Goal: Information Seeking & Learning: Learn about a topic

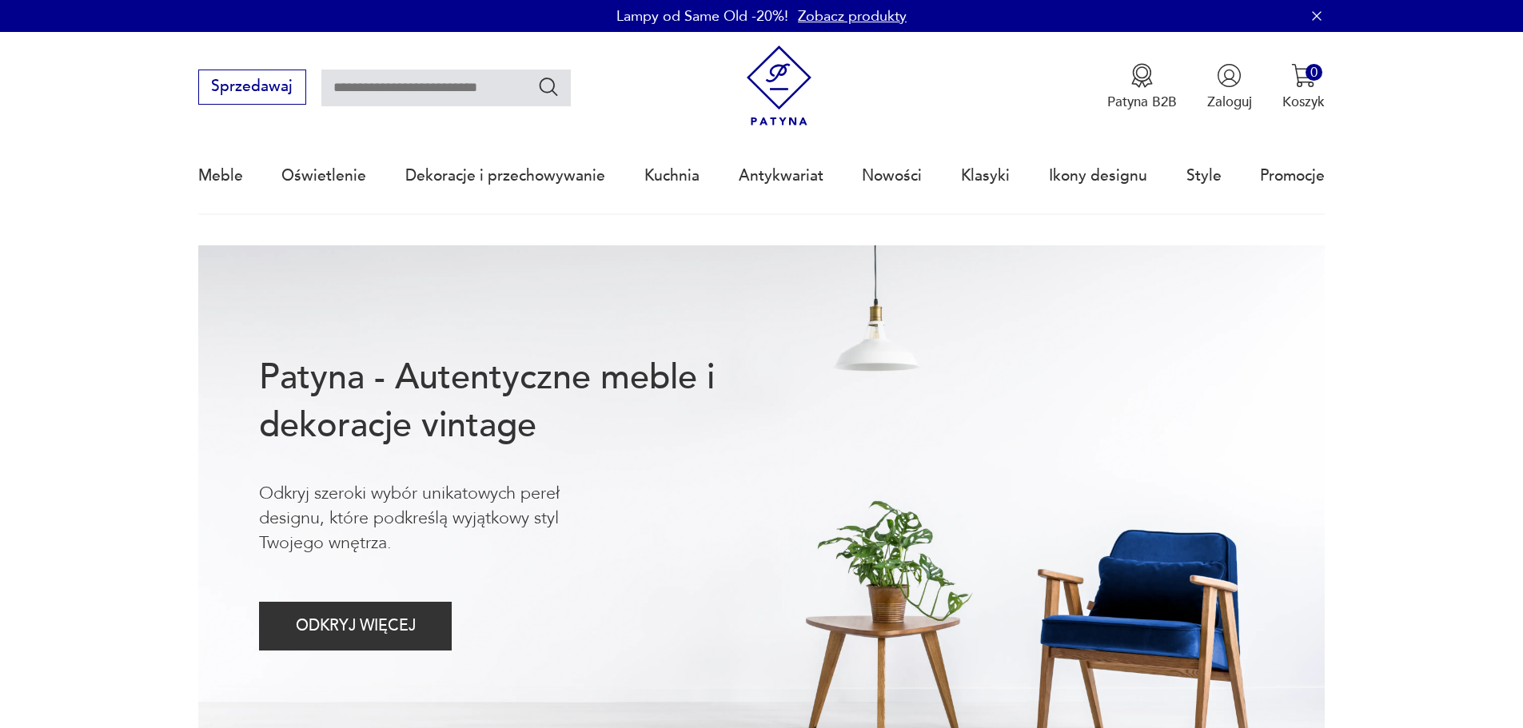
click at [398, 103] on input "text" at bounding box center [445, 88] width 249 height 37
type input "********"
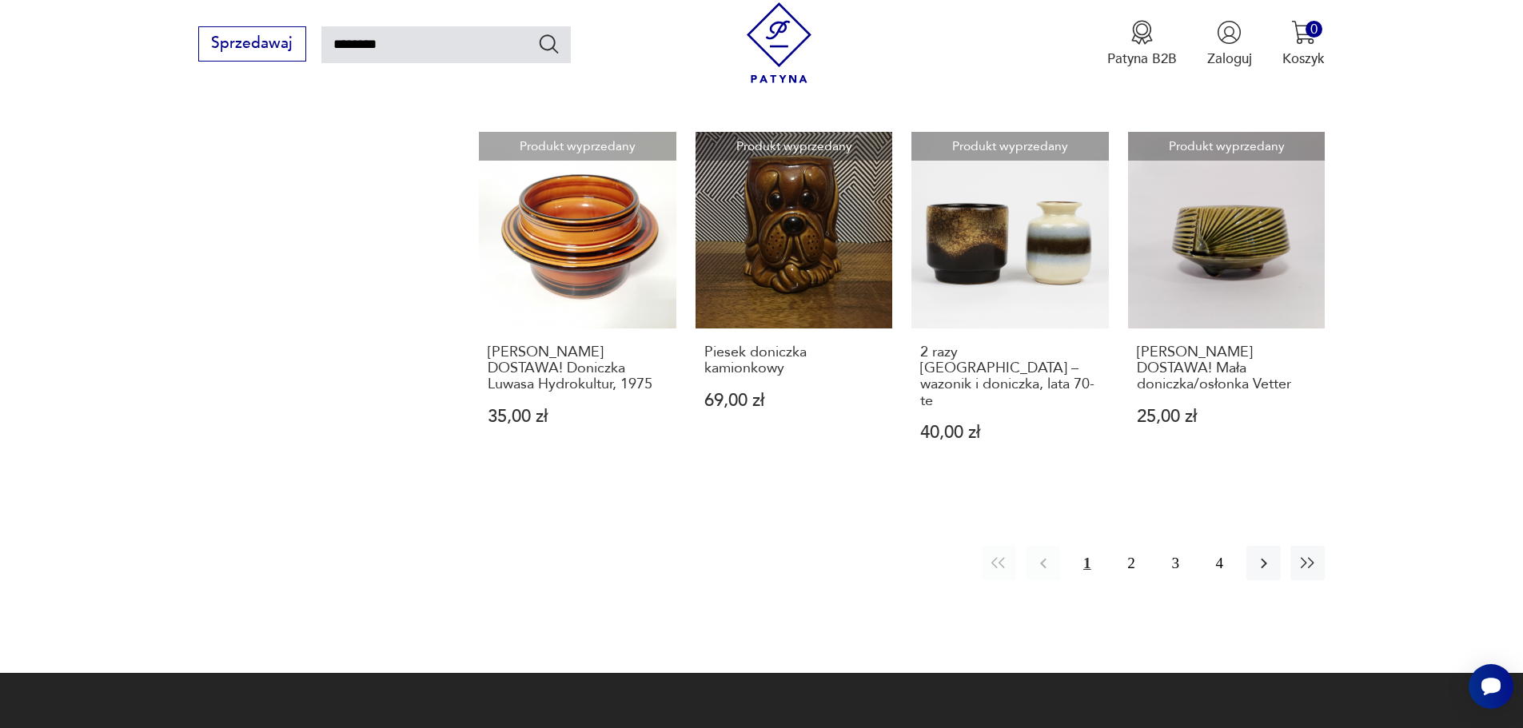
scroll to position [1371, 0]
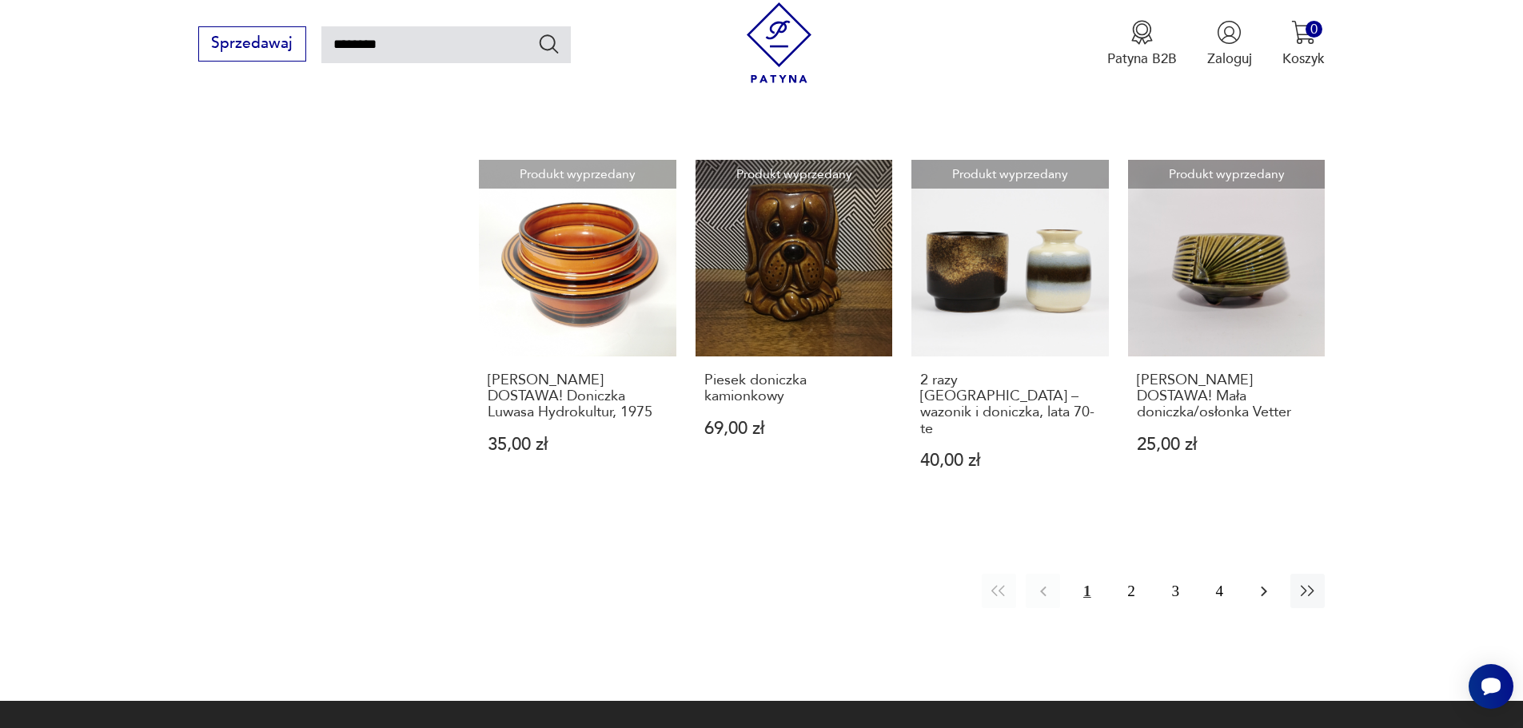
click at [1277, 574] on button "button" at bounding box center [1264, 591] width 34 height 34
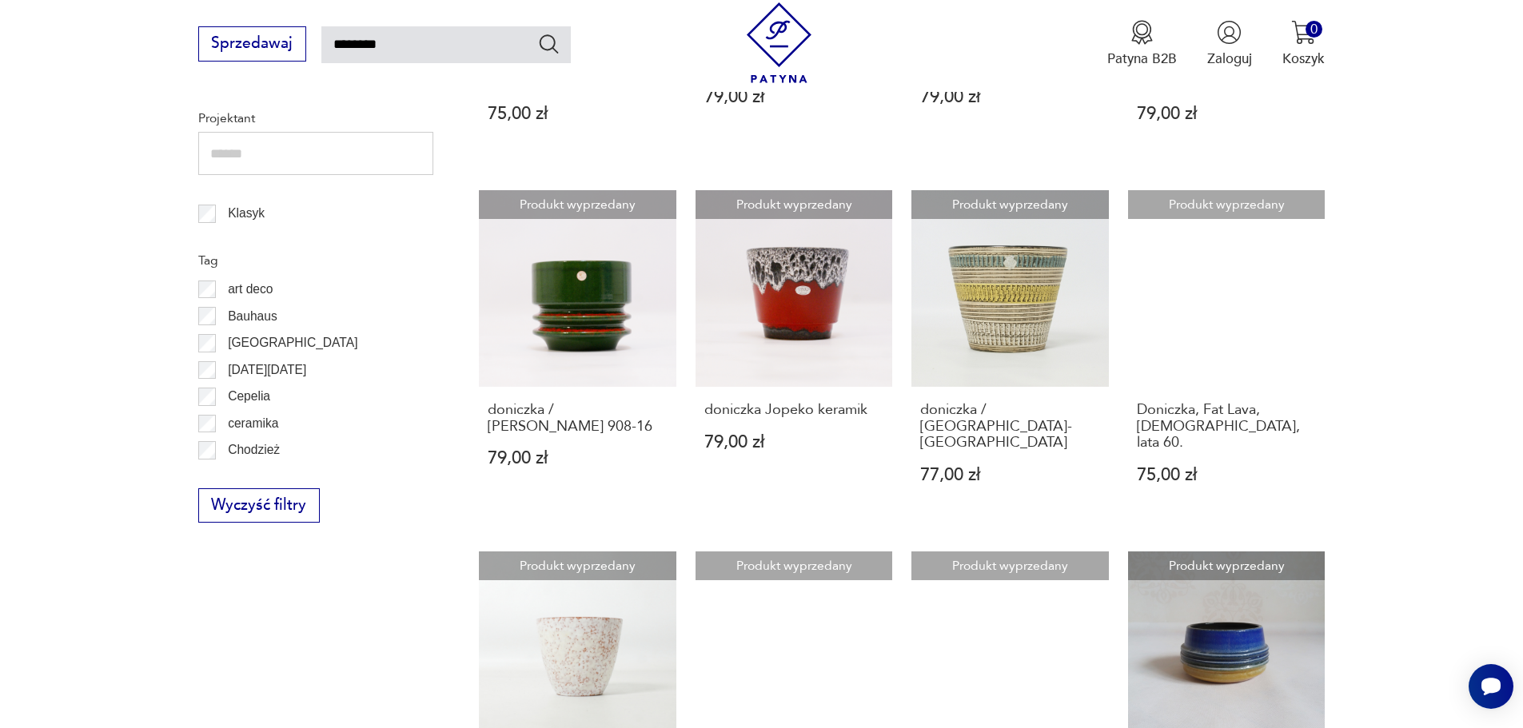
scroll to position [1211, 0]
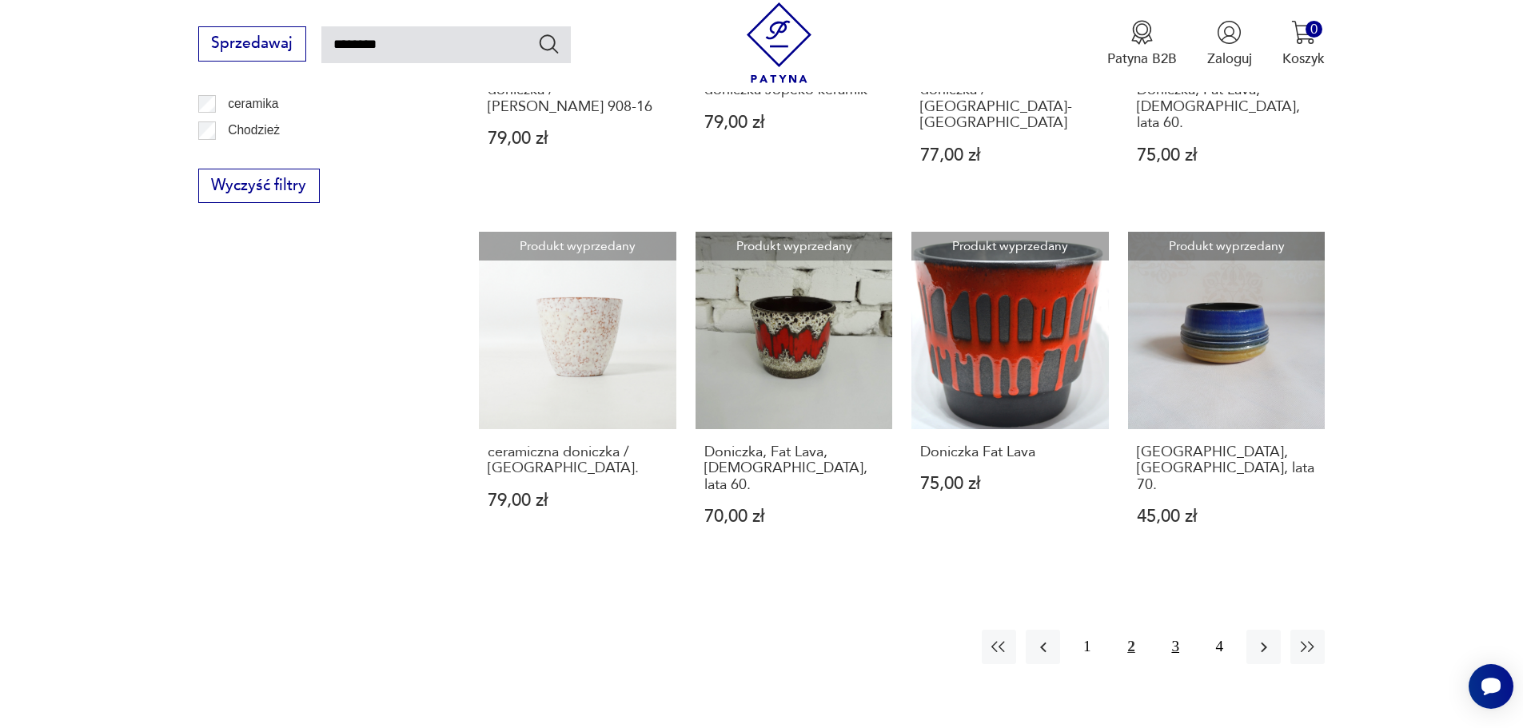
click at [1175, 630] on button "3" at bounding box center [1176, 647] width 34 height 34
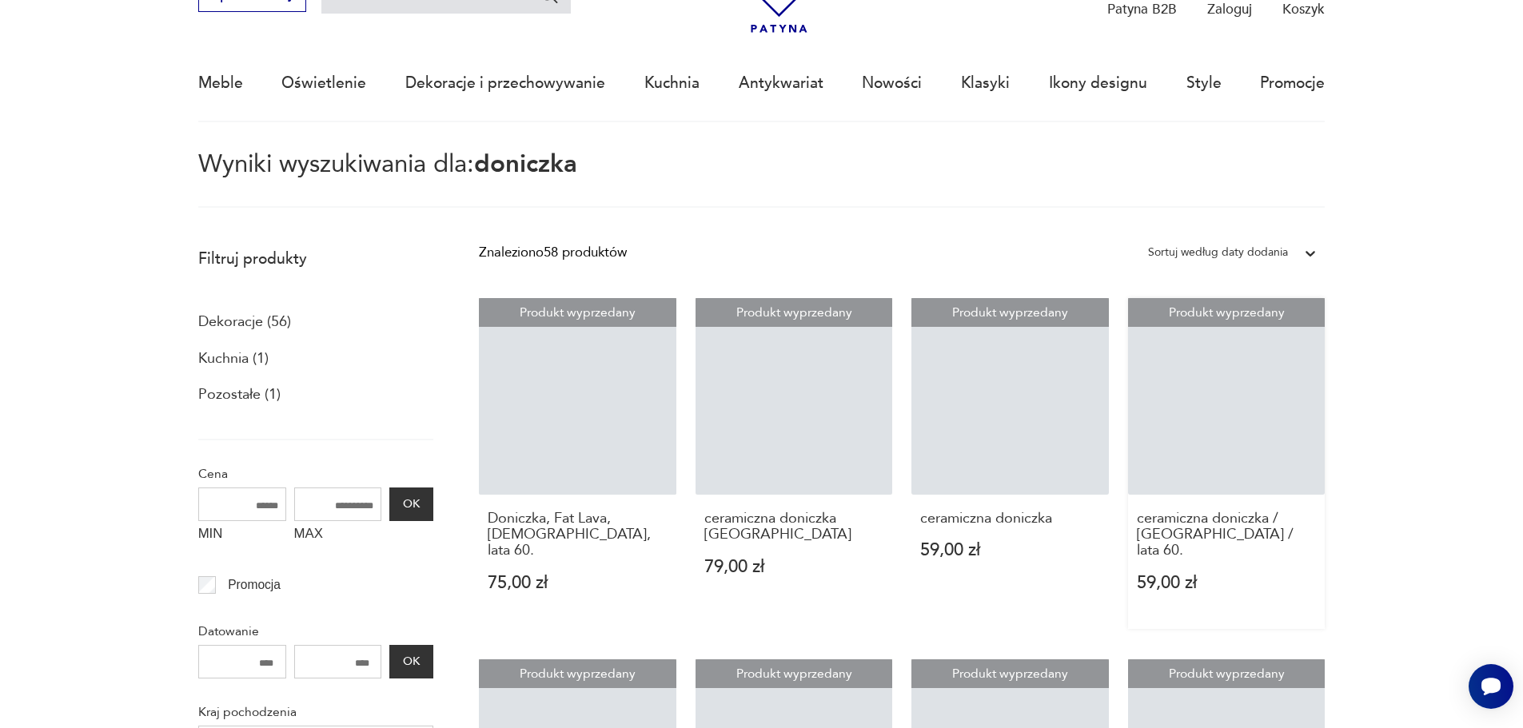
scroll to position [92, 0]
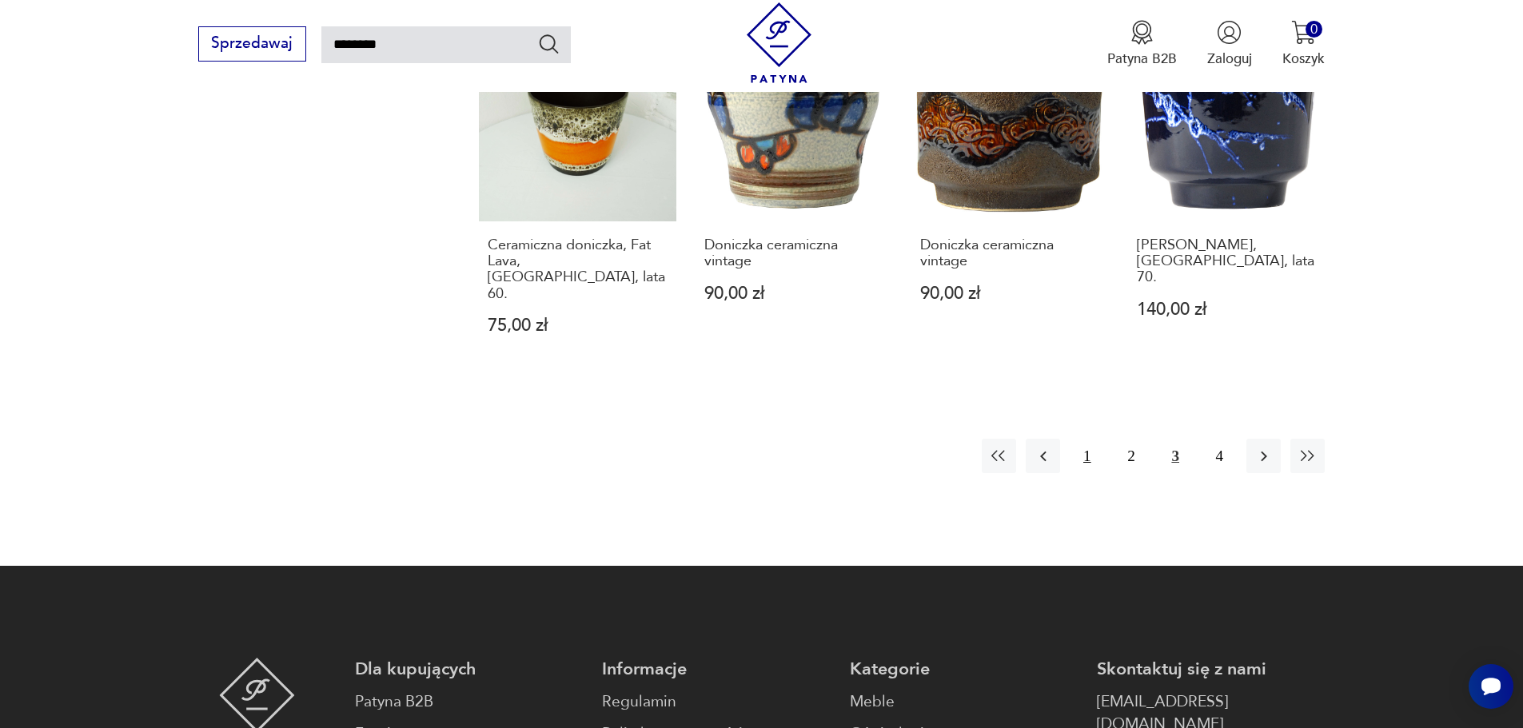
click at [1094, 439] on button "1" at bounding box center [1087, 456] width 34 height 34
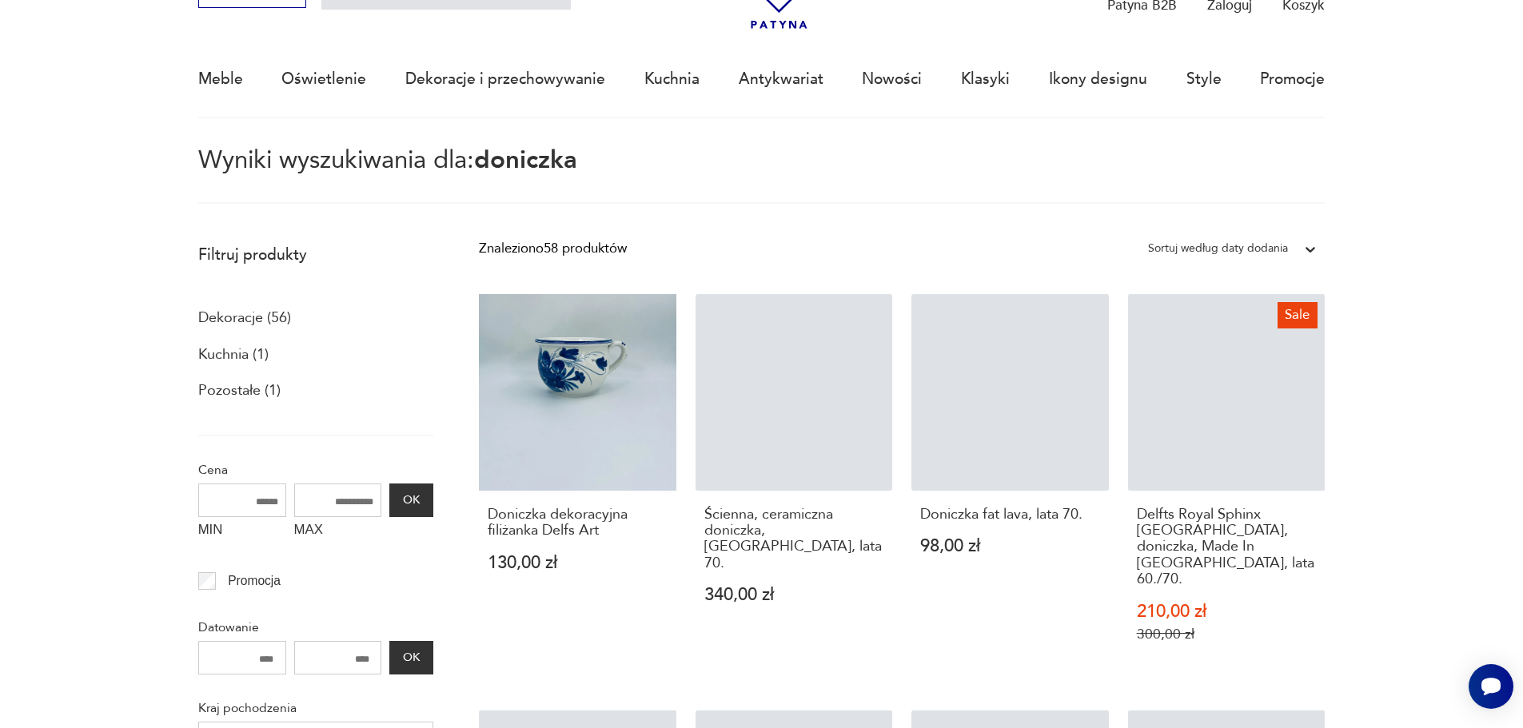
scroll to position [92, 0]
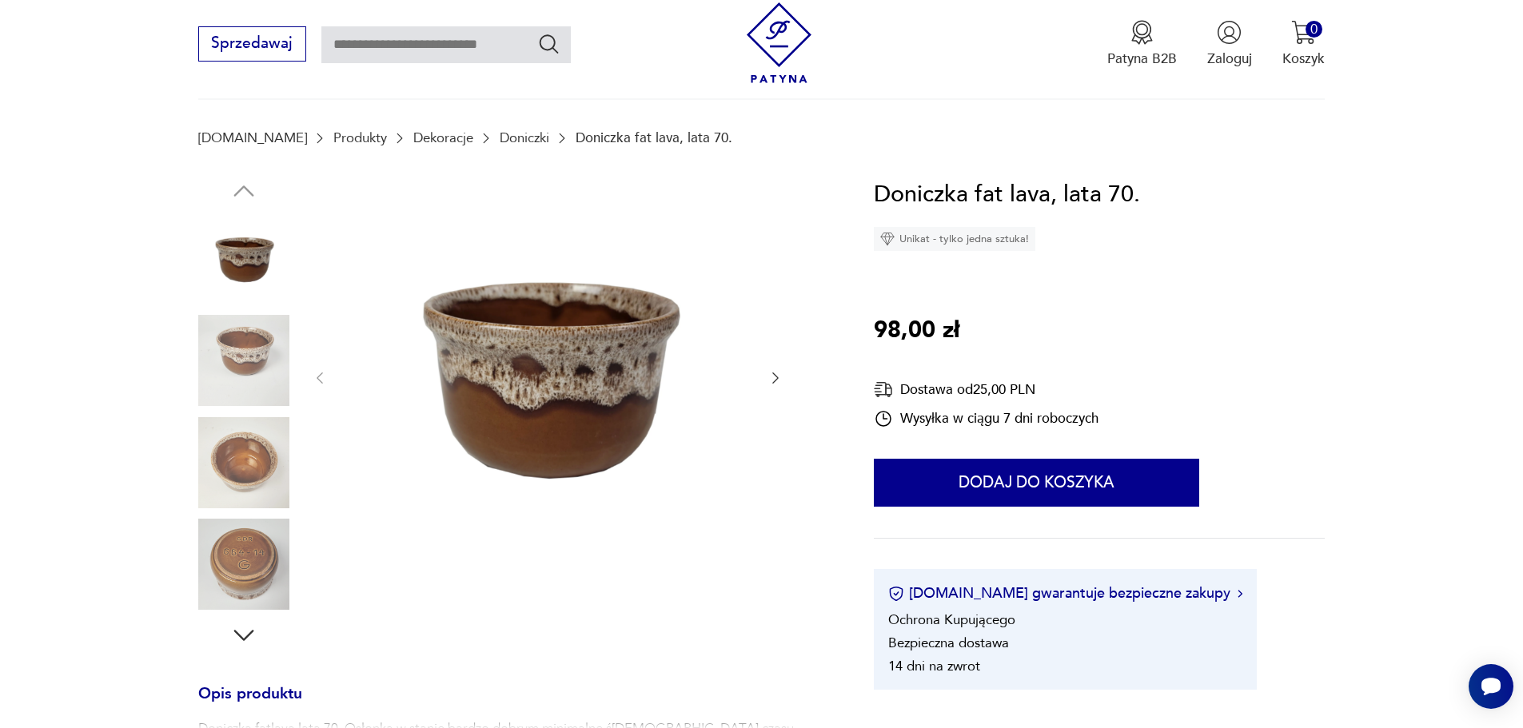
scroll to position [240, 0]
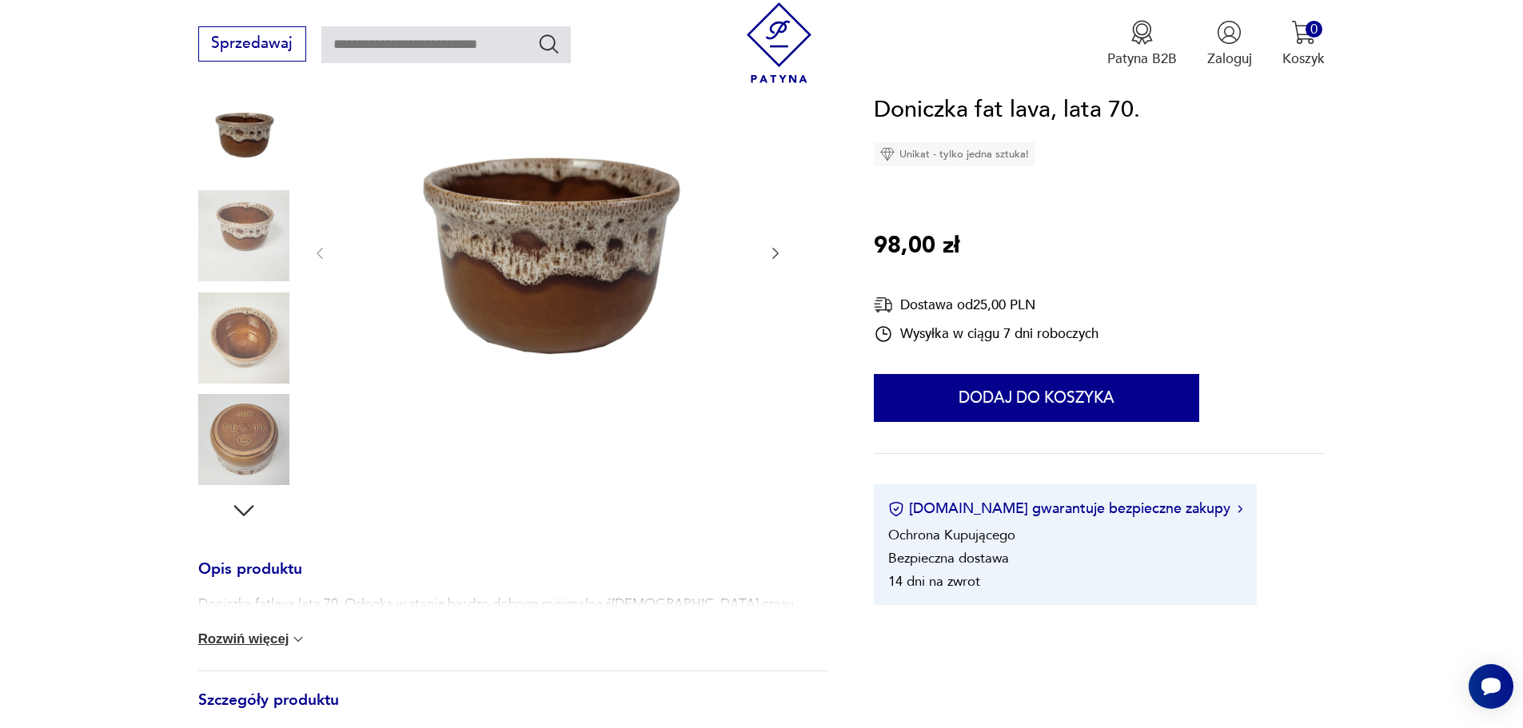
click at [253, 269] on img at bounding box center [243, 235] width 91 height 91
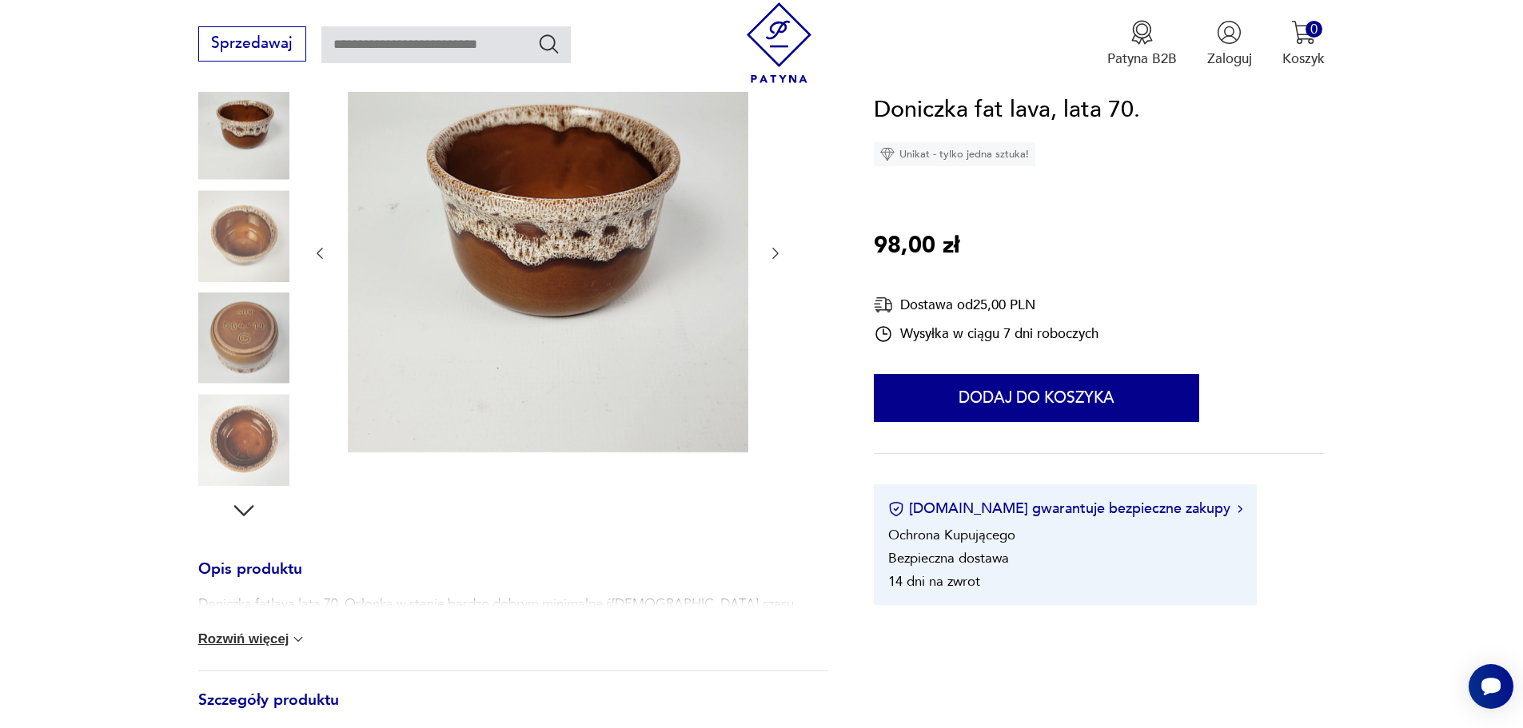
click at [242, 309] on img at bounding box center [243, 338] width 91 height 91
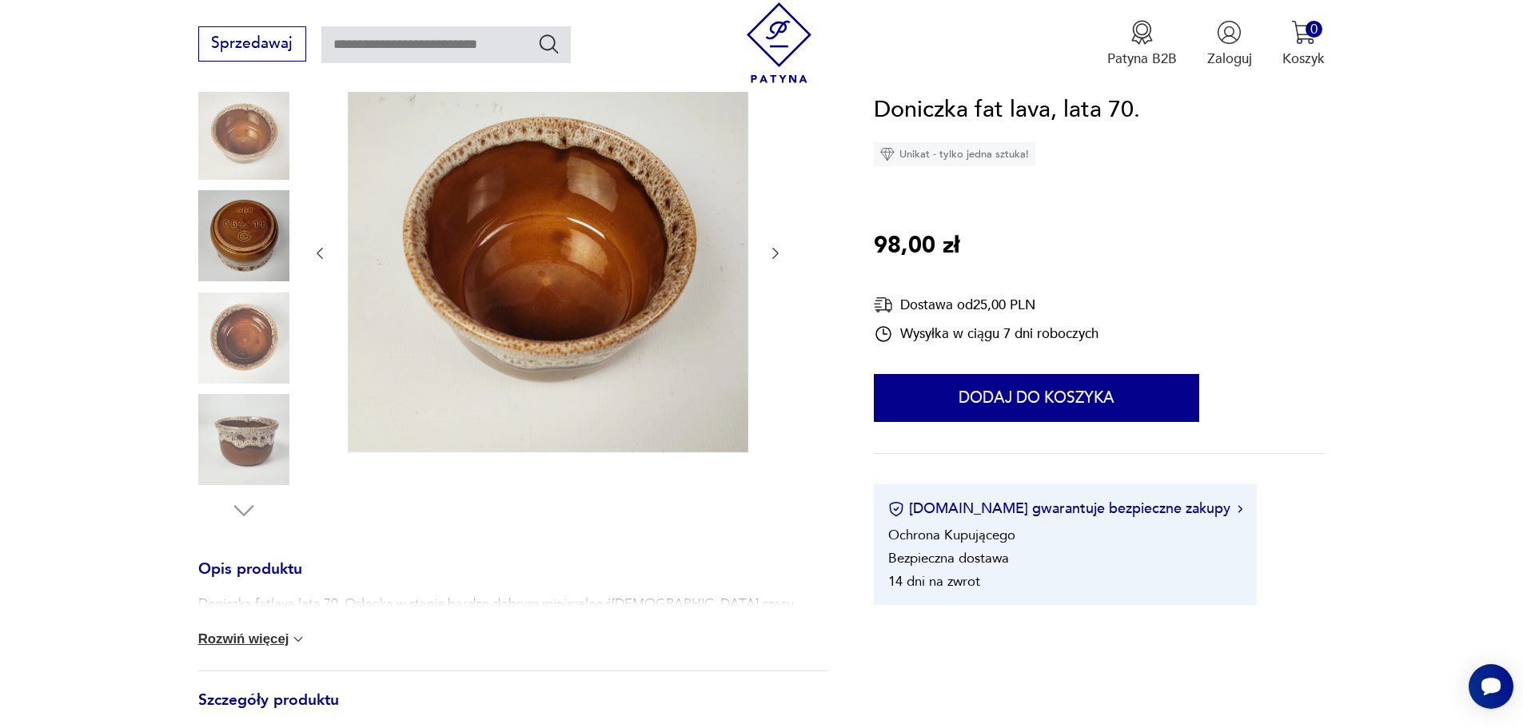
click at [239, 368] on img at bounding box center [243, 338] width 91 height 91
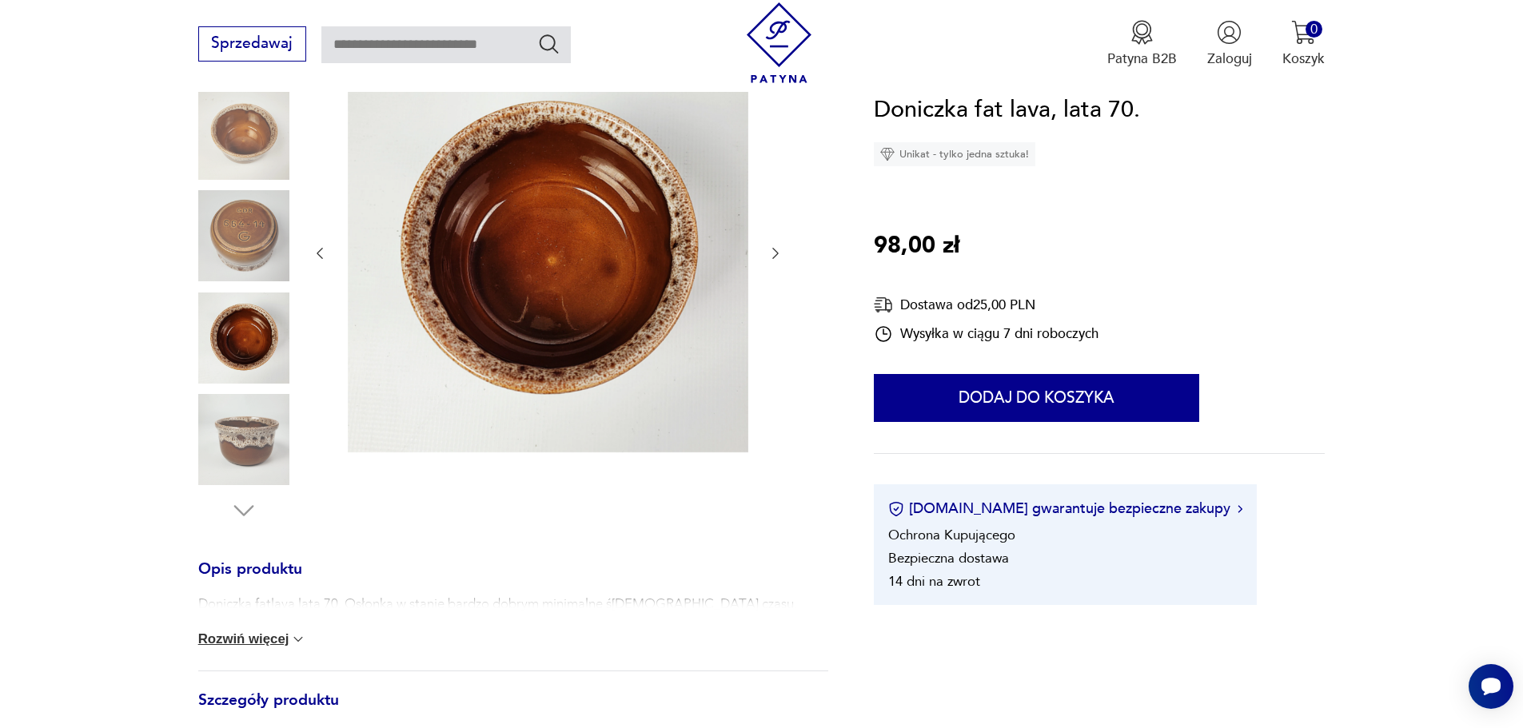
click at [238, 407] on img at bounding box center [243, 439] width 91 height 91
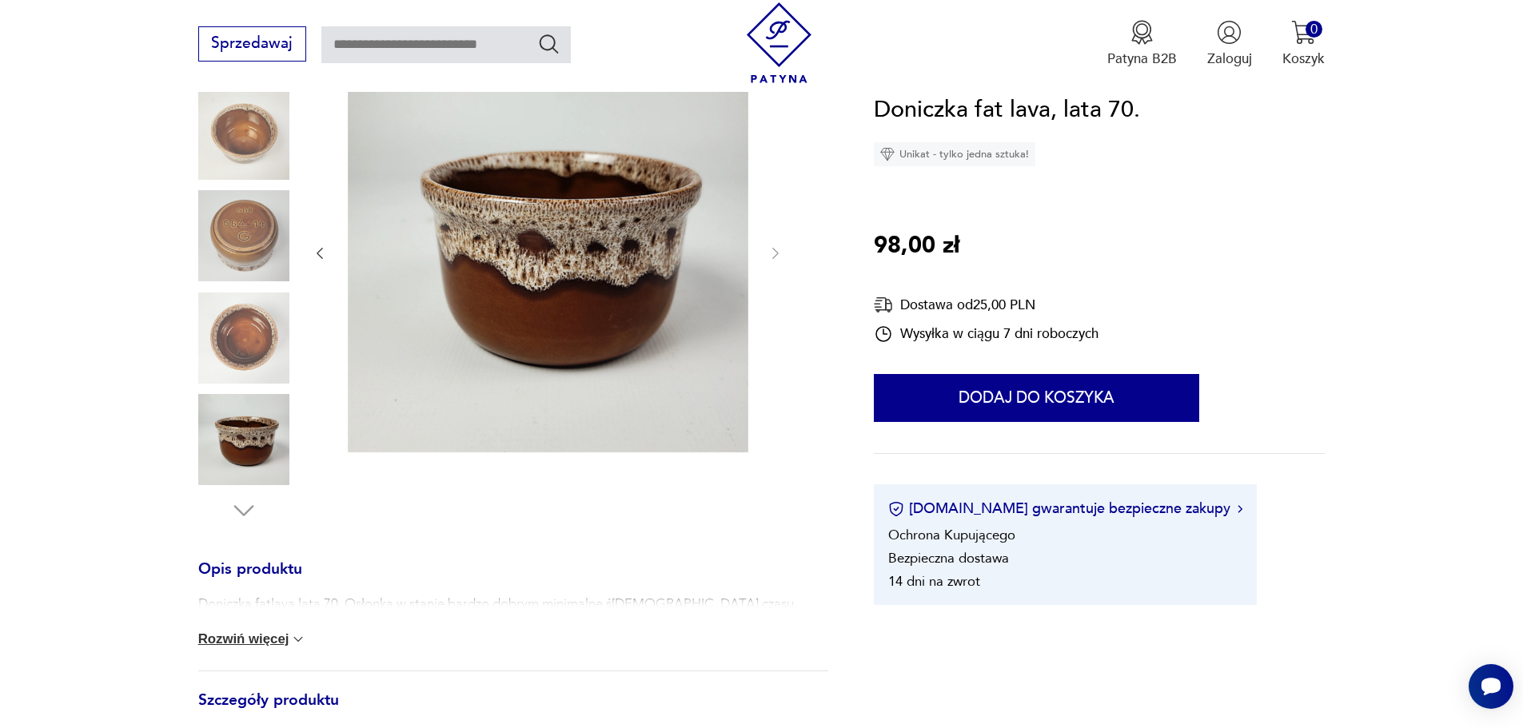
click at [233, 269] on img at bounding box center [243, 235] width 91 height 91
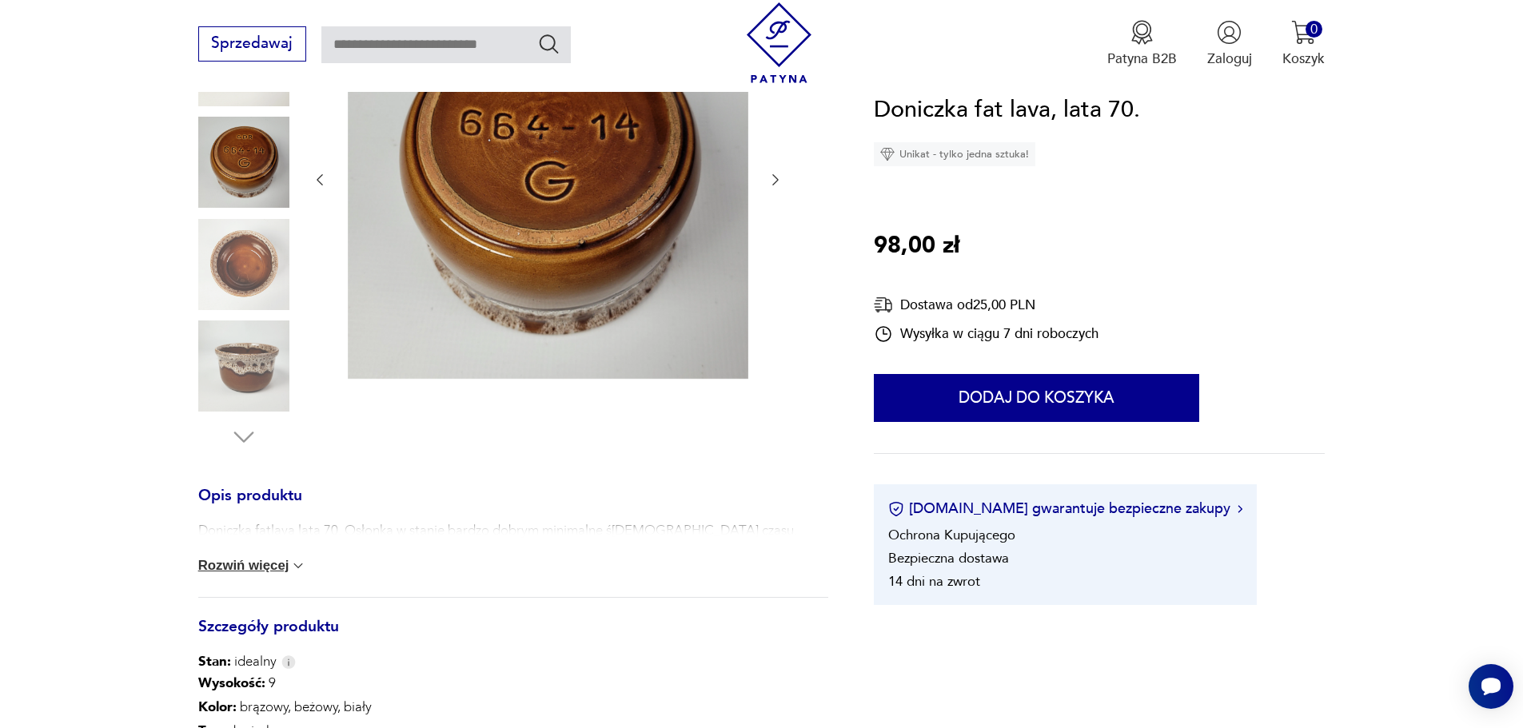
scroll to position [400, 0]
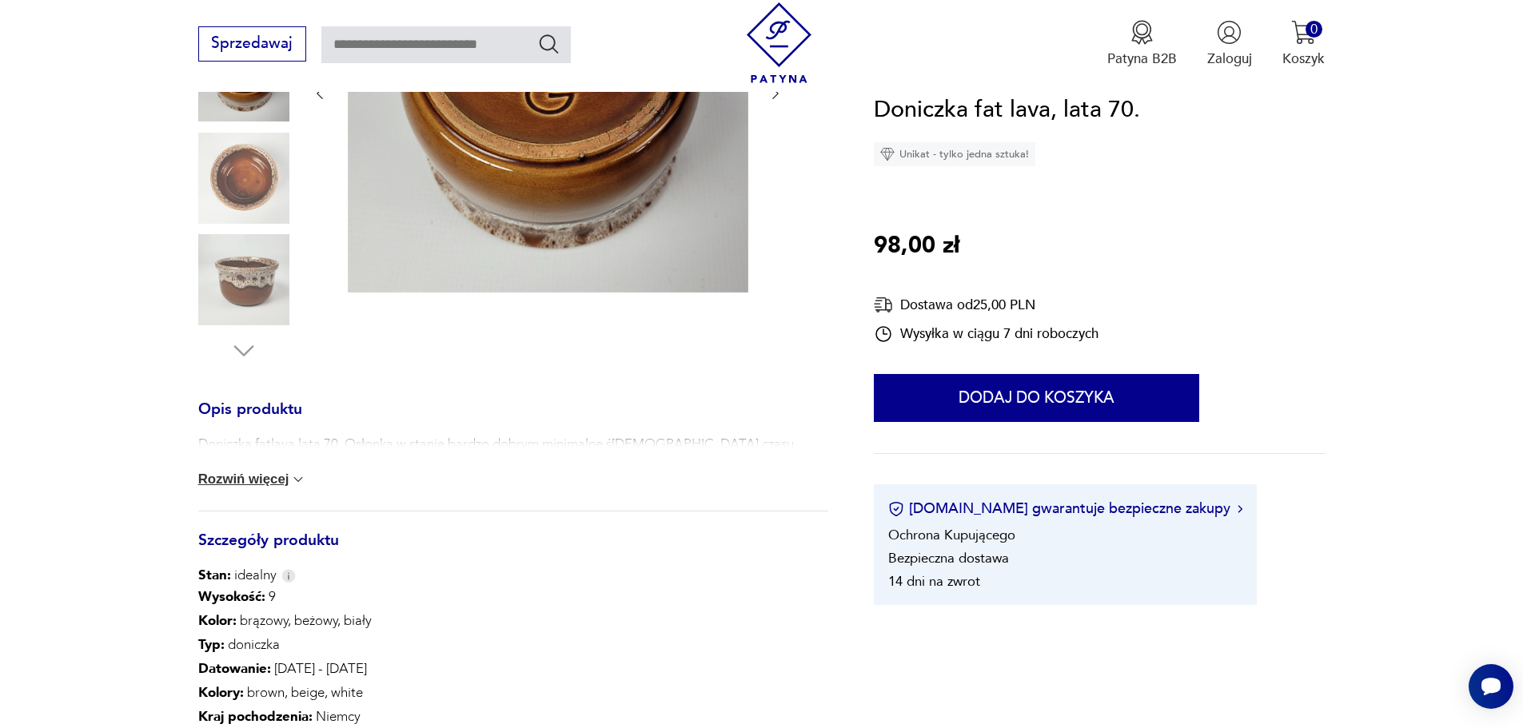
click at [206, 389] on div "Opis produktu Doniczka fatlava lata 70. Osłonka w stanie bardzo dobrym minimaln…" at bounding box center [513, 399] width 630 height 1015
click at [214, 405] on h3 "Opis produktu" at bounding box center [513, 420] width 630 height 32
click at [249, 427] on h3 "Opis produktu" at bounding box center [513, 420] width 630 height 32
click at [247, 470] on div "Doniczka fatlava lata 70. Osłonka w stanie bardzo dobrym minimalne ślady czasu.…" at bounding box center [513, 473] width 630 height 76
click at [249, 481] on button "Rozwiń więcej" at bounding box center [252, 480] width 109 height 16
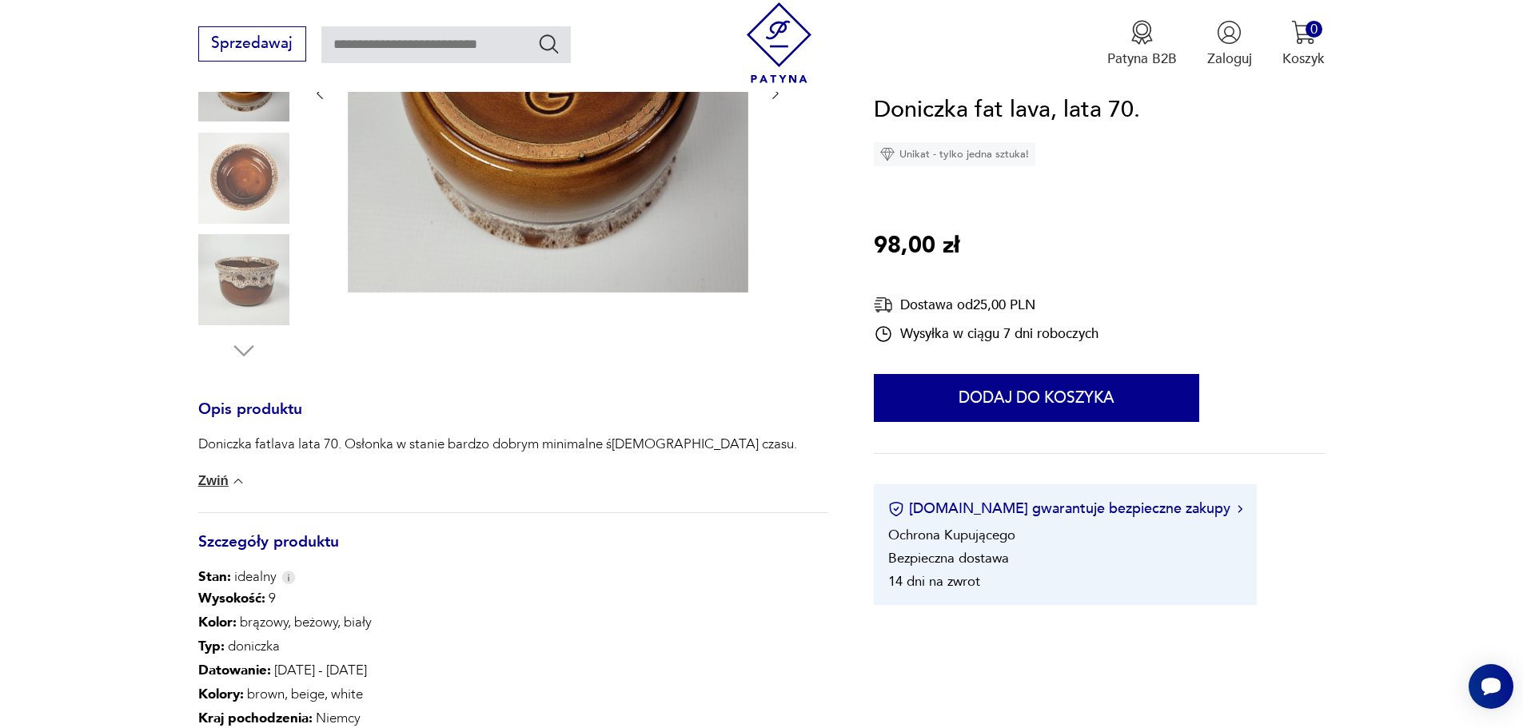
click at [142, 397] on section "Opis produktu Doniczka fatlava lata 70. Osłonka w stanie bardzo dobrym minimaln…" at bounding box center [761, 423] width 1523 height 1062
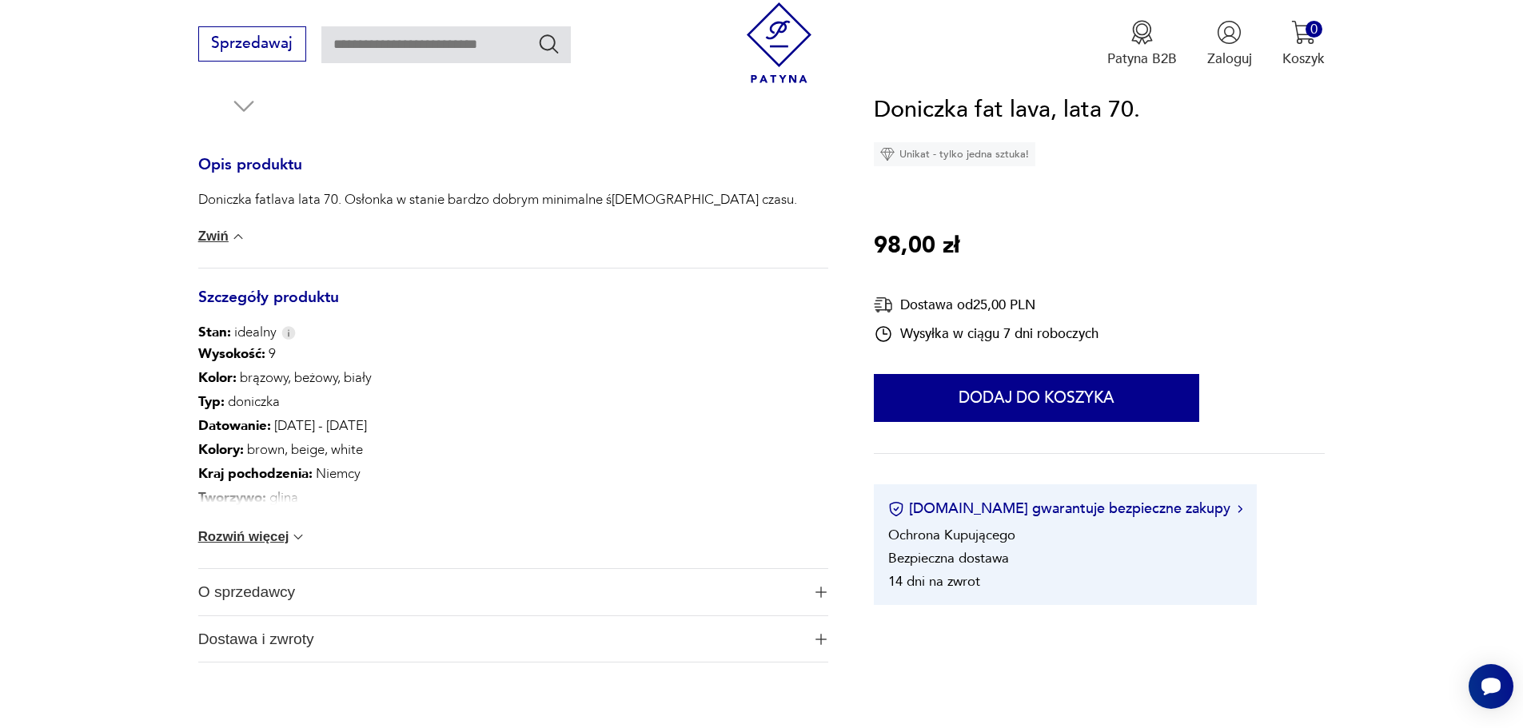
scroll to position [720, 0]
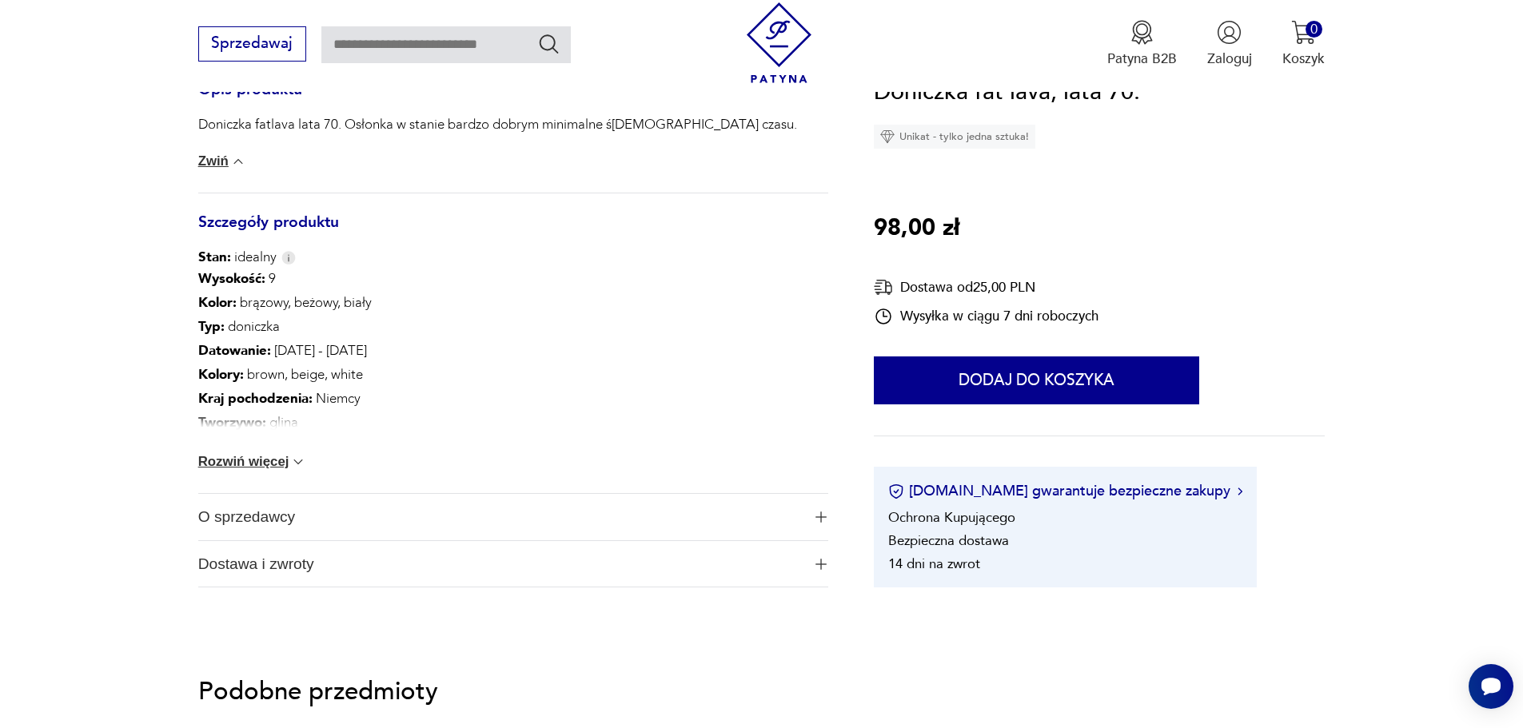
click at [279, 457] on button "Rozwiń więcej" at bounding box center [252, 462] width 109 height 16
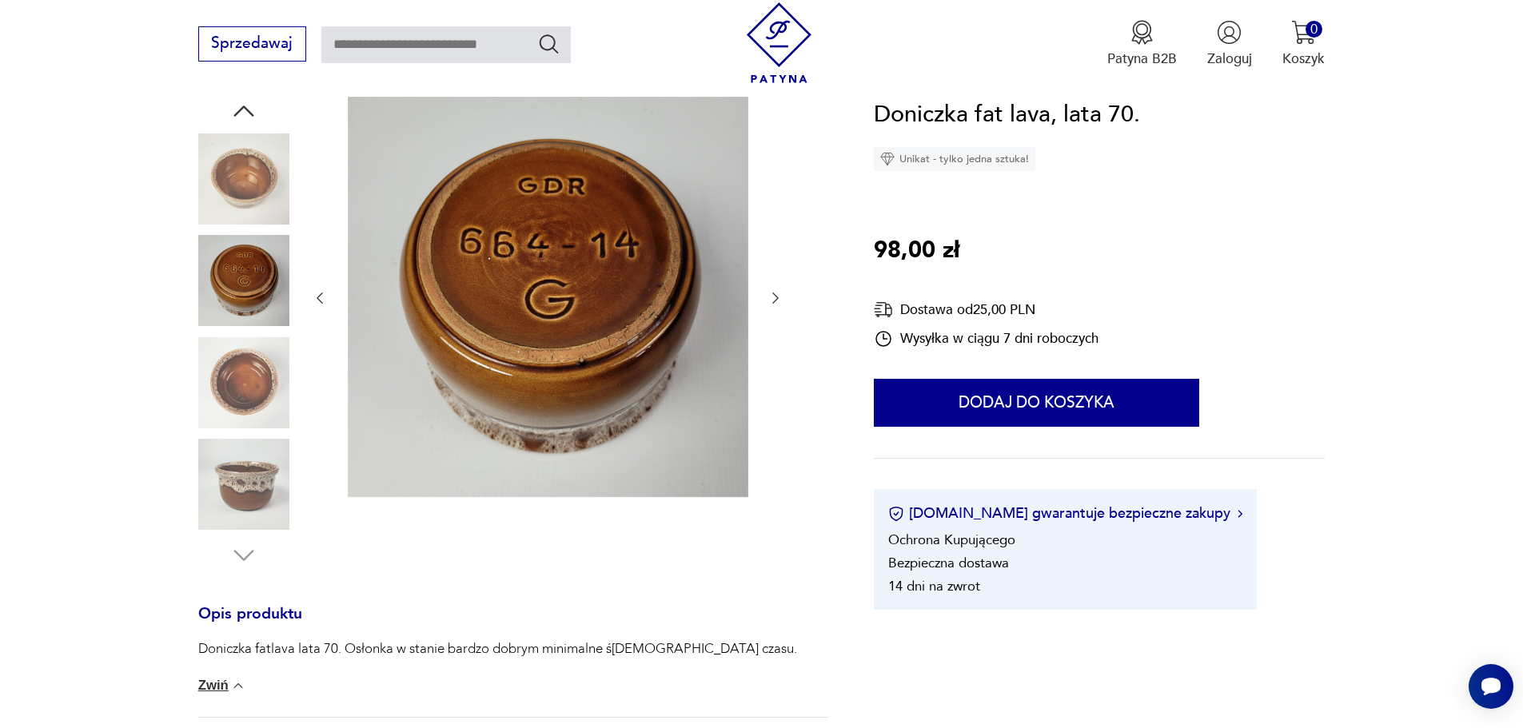
scroll to position [80, 0]
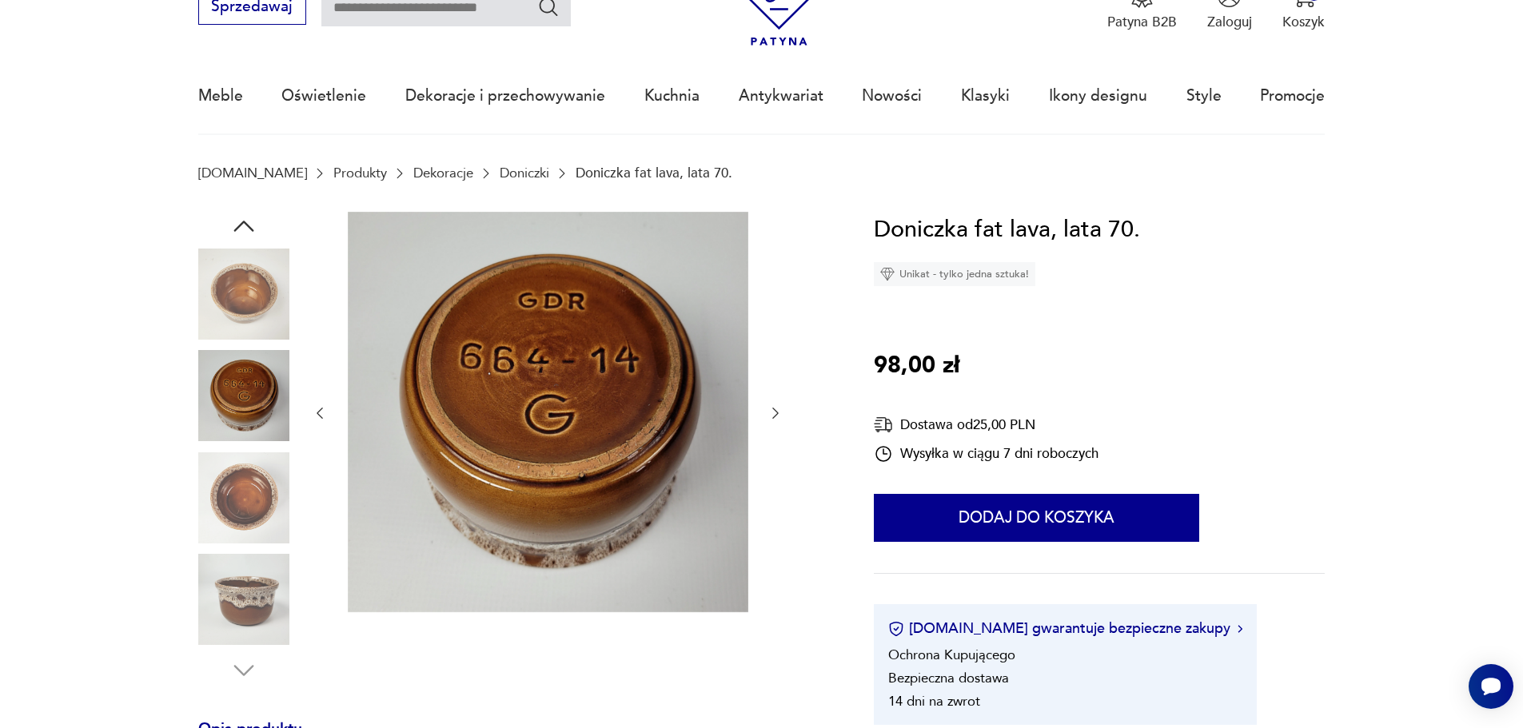
click at [281, 320] on img at bounding box center [243, 294] width 91 height 91
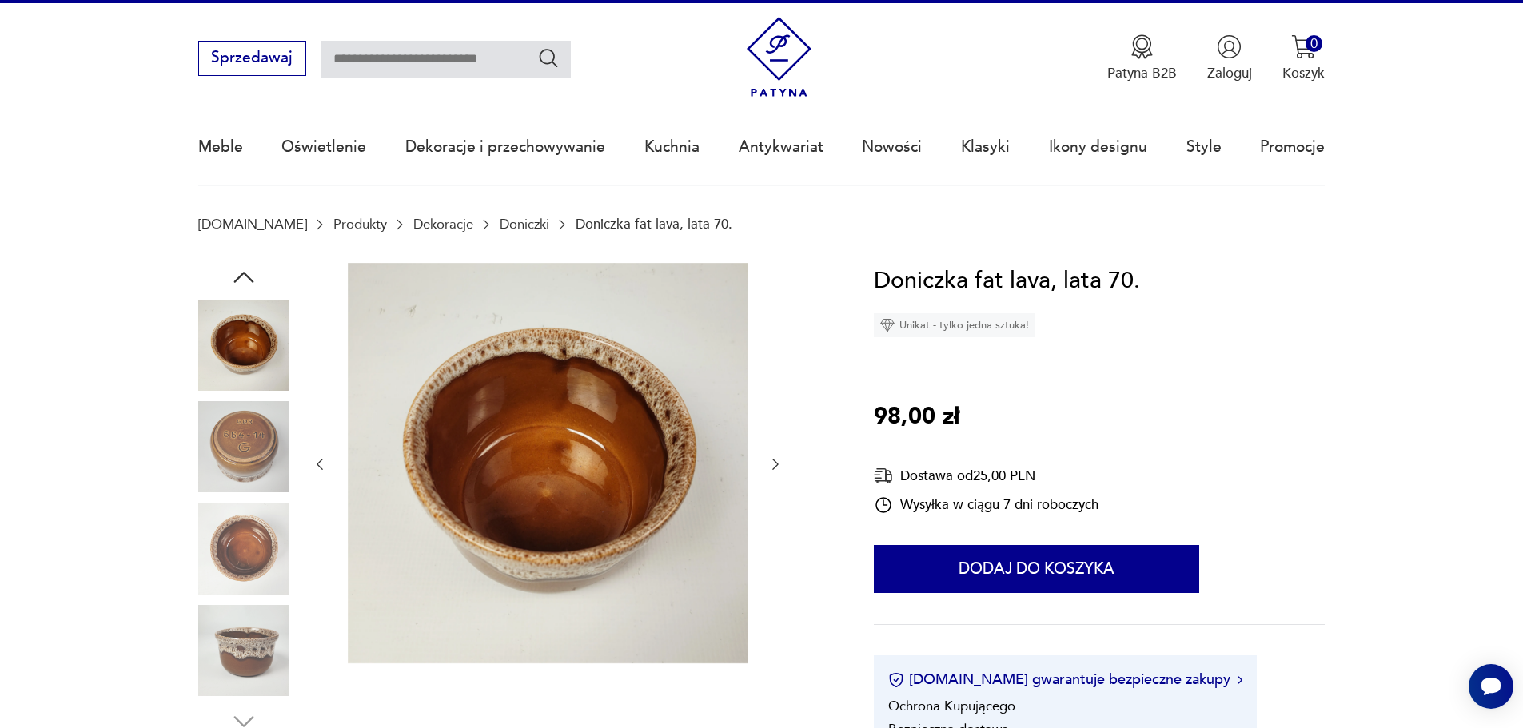
scroll to position [0, 0]
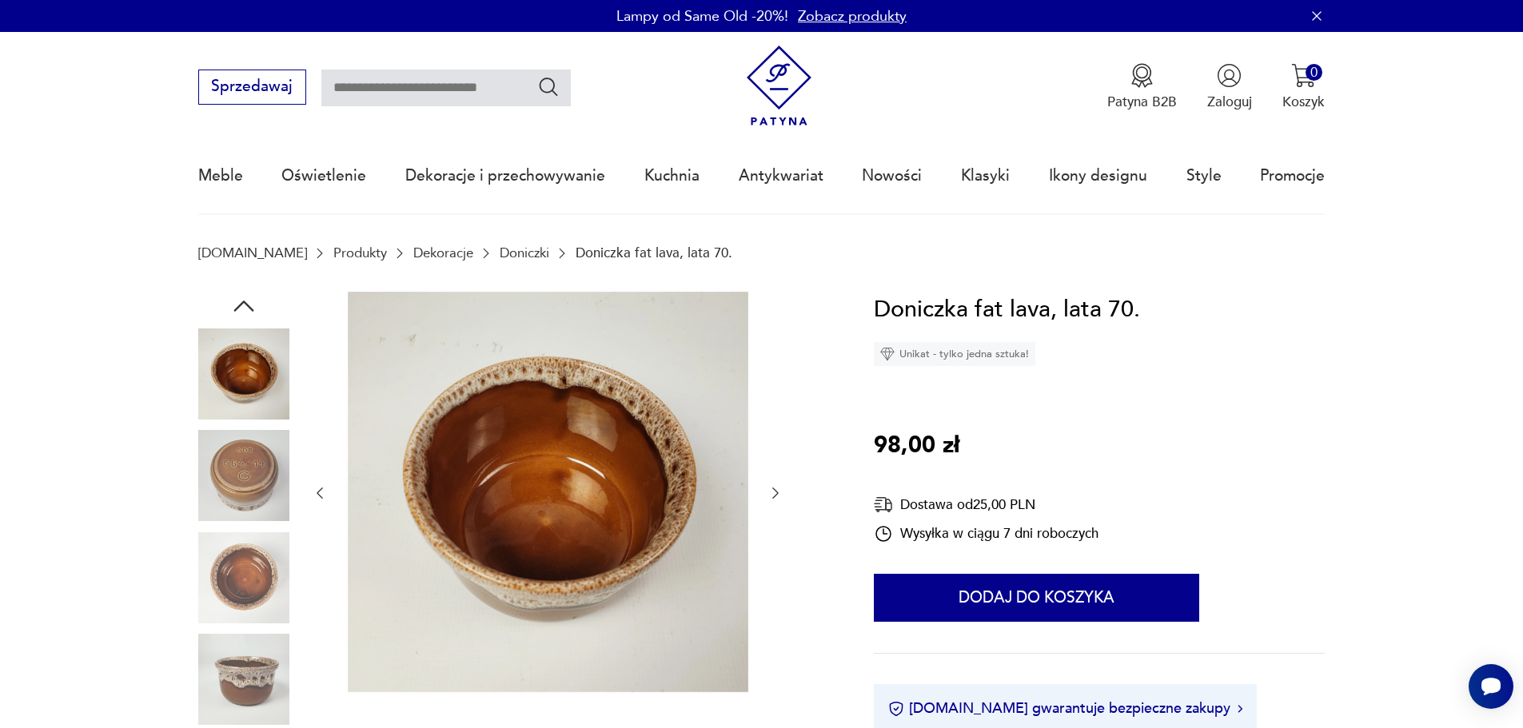
click at [263, 321] on div at bounding box center [243, 528] width 91 height 473
click at [257, 318] on icon "button" at bounding box center [244, 306] width 29 height 29
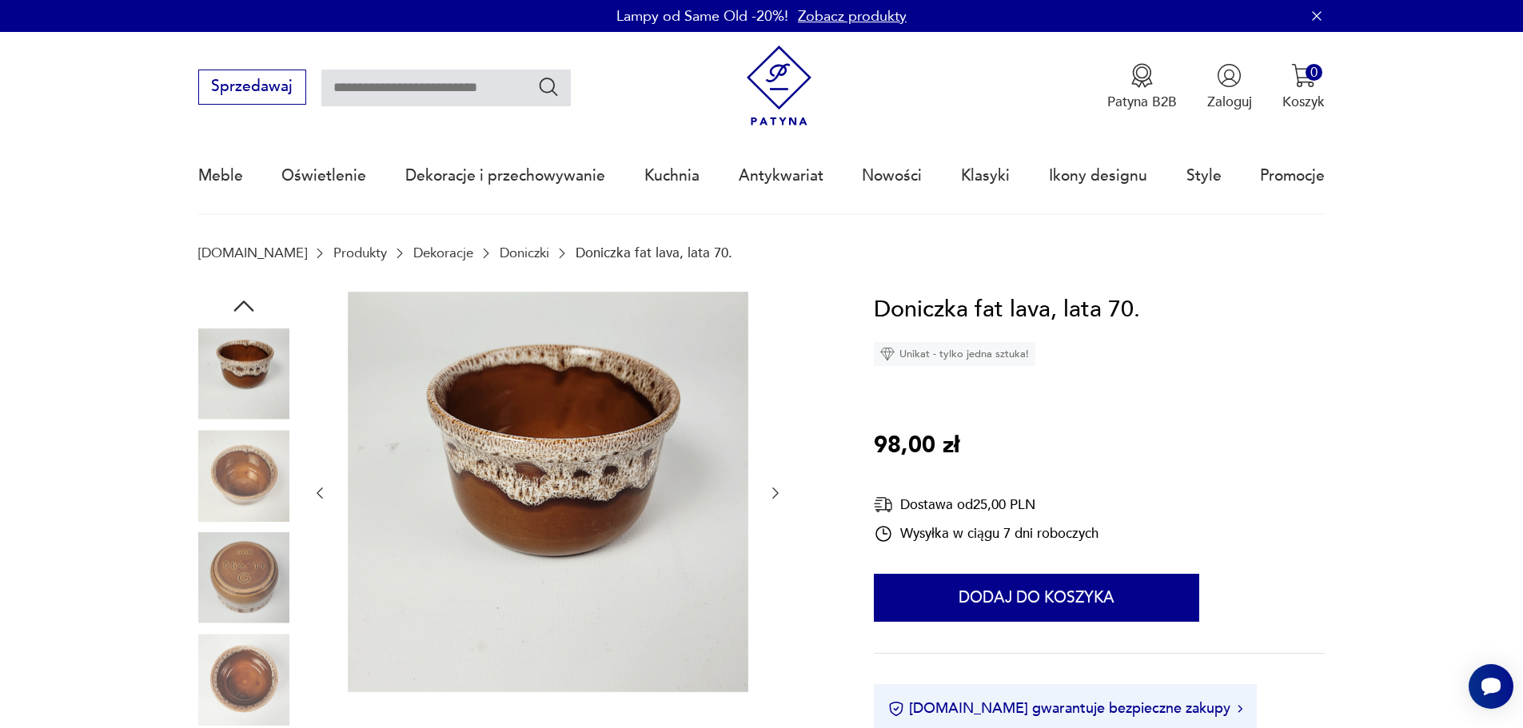
click at [253, 349] on img at bounding box center [243, 374] width 91 height 91
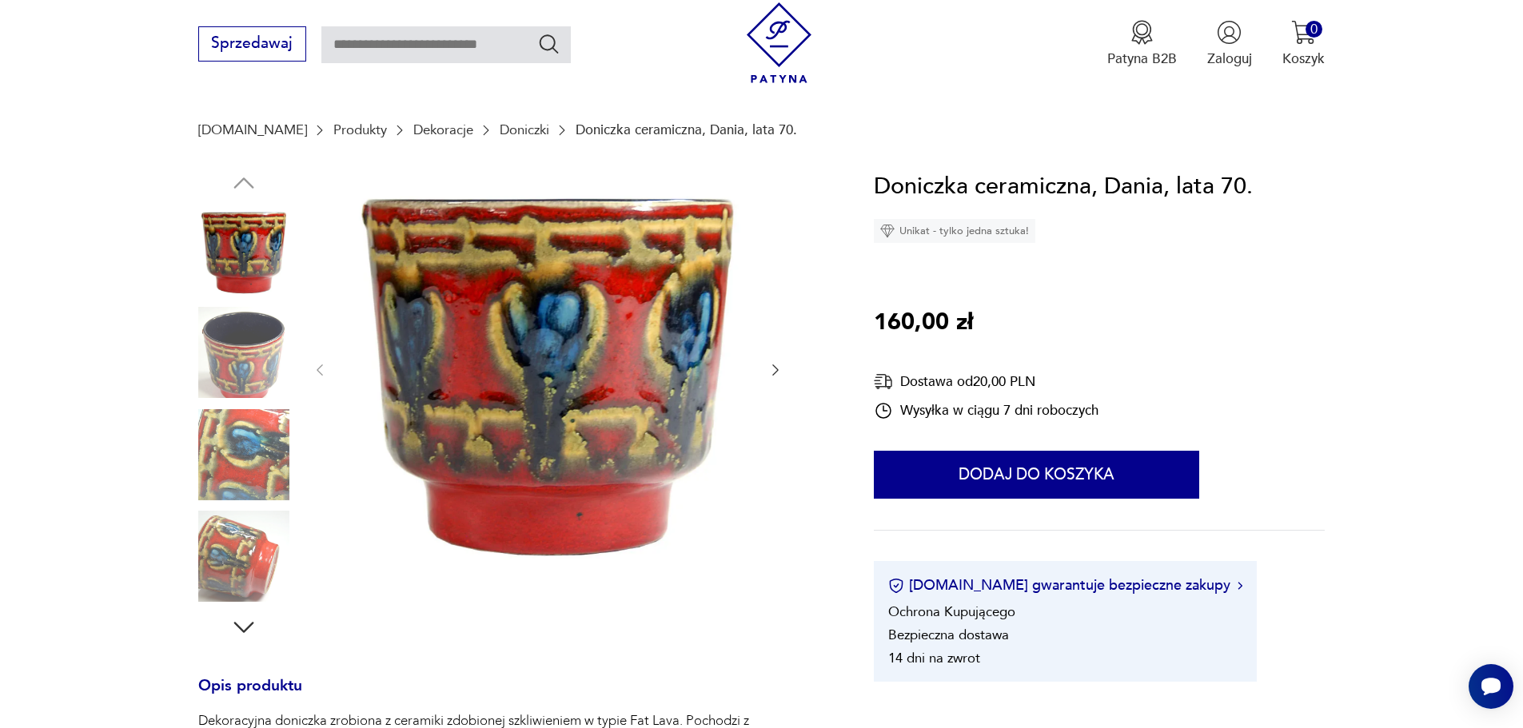
scroll to position [240, 0]
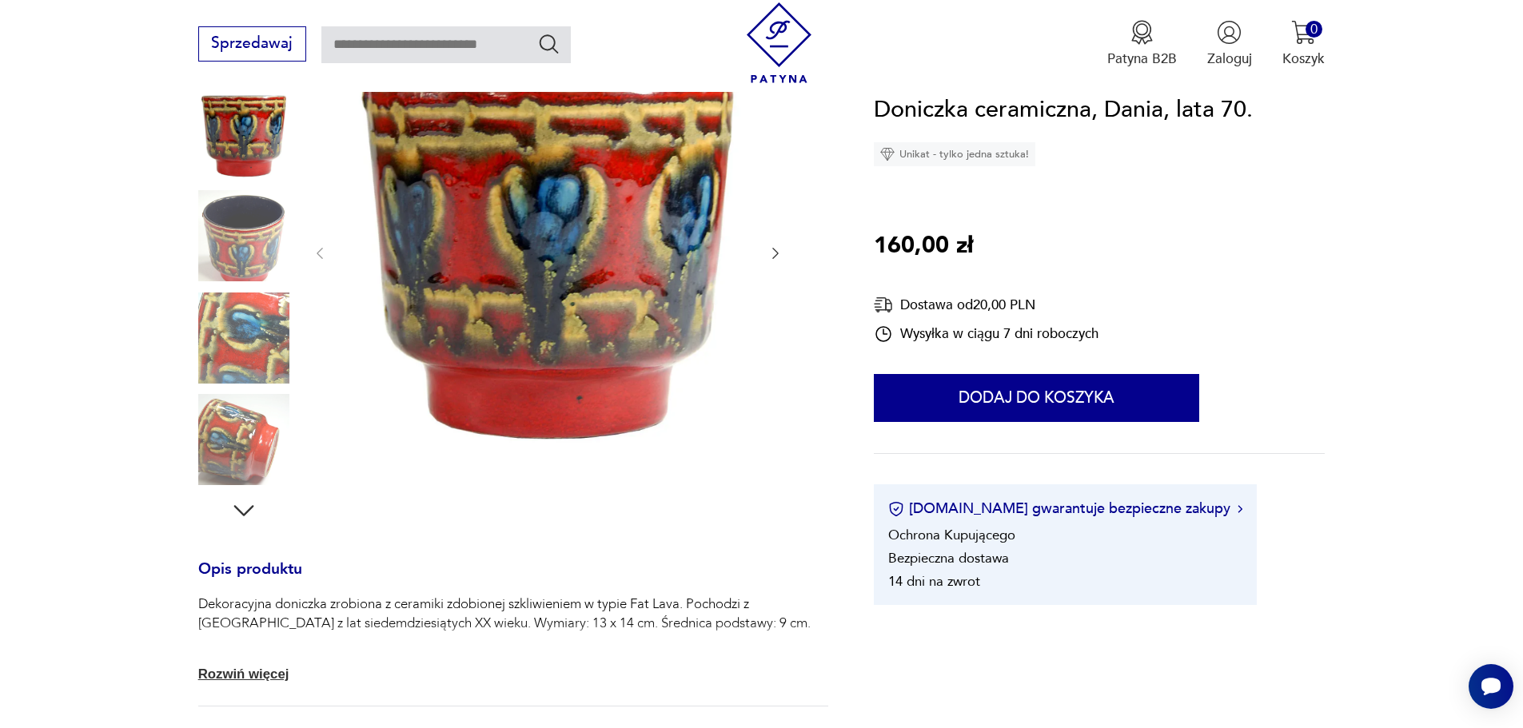
click at [234, 229] on img at bounding box center [243, 235] width 91 height 91
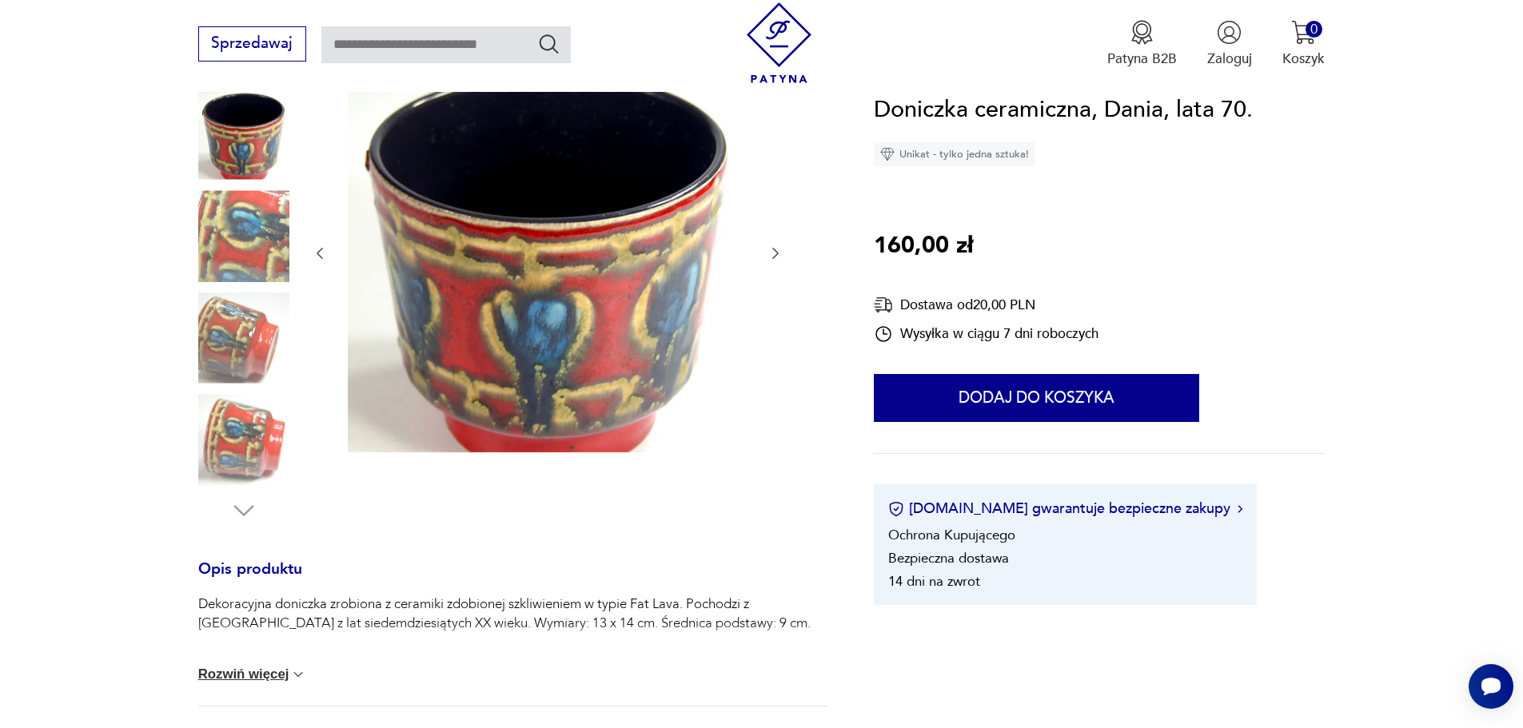
click at [259, 291] on div at bounding box center [243, 186] width 91 height 400
click at [258, 341] on img at bounding box center [243, 338] width 91 height 91
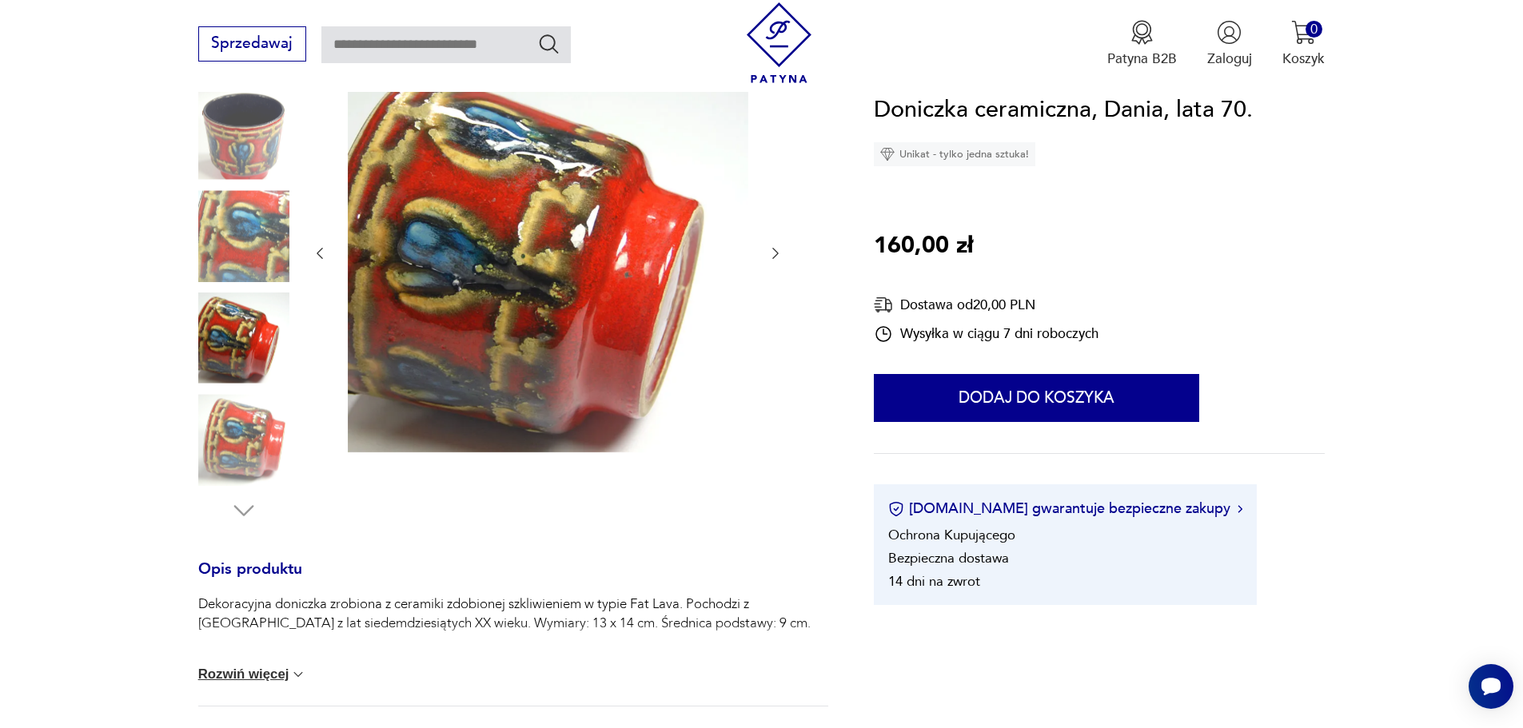
click at [245, 428] on img at bounding box center [243, 439] width 91 height 91
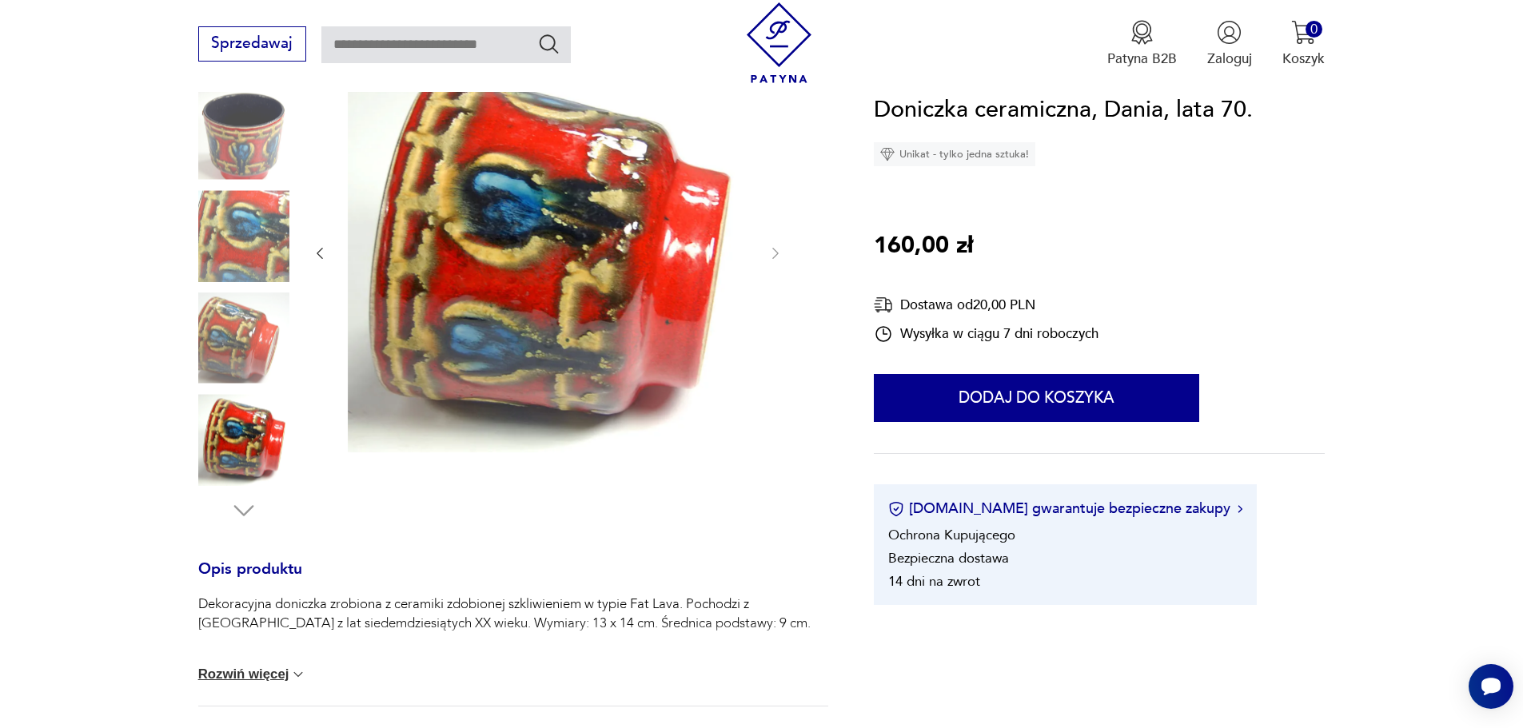
click at [240, 164] on img at bounding box center [243, 134] width 91 height 91
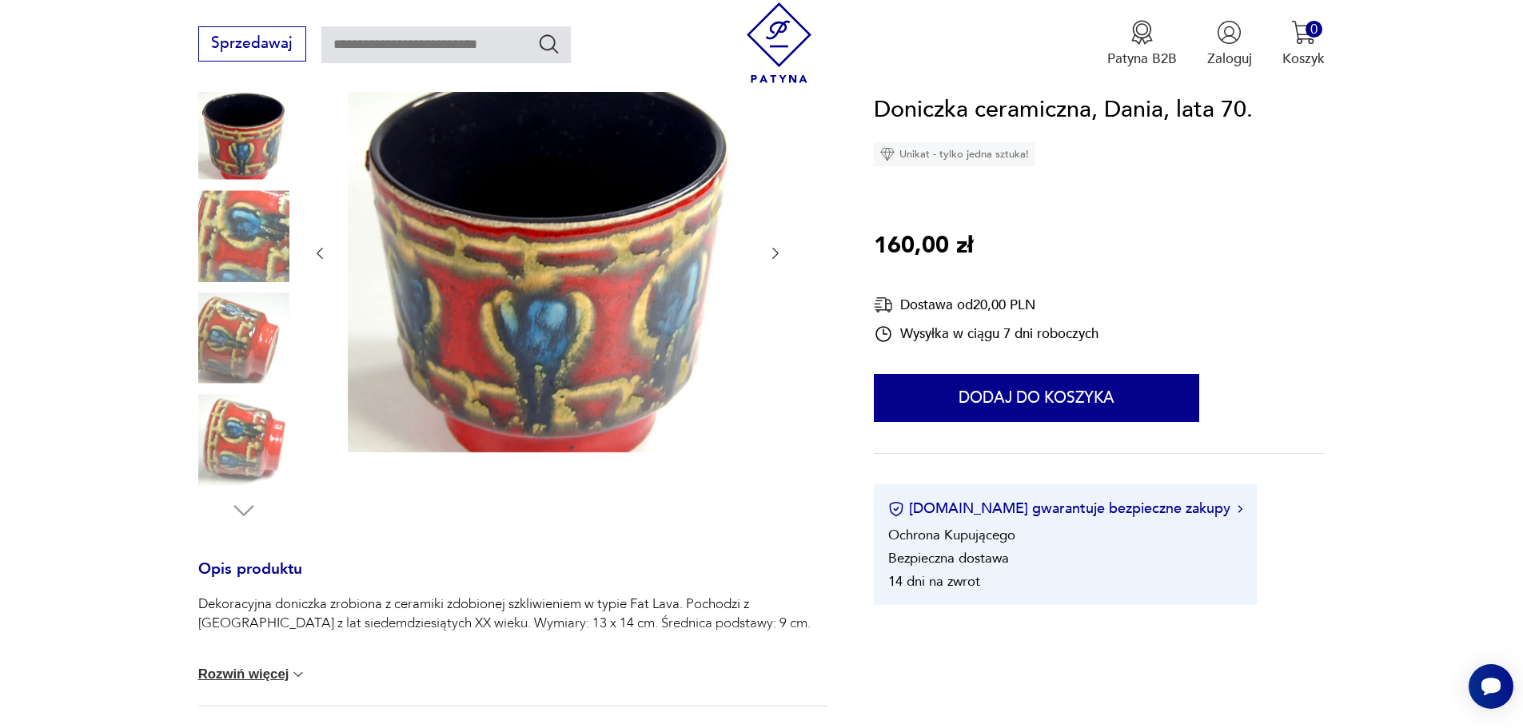
scroll to position [720, 0]
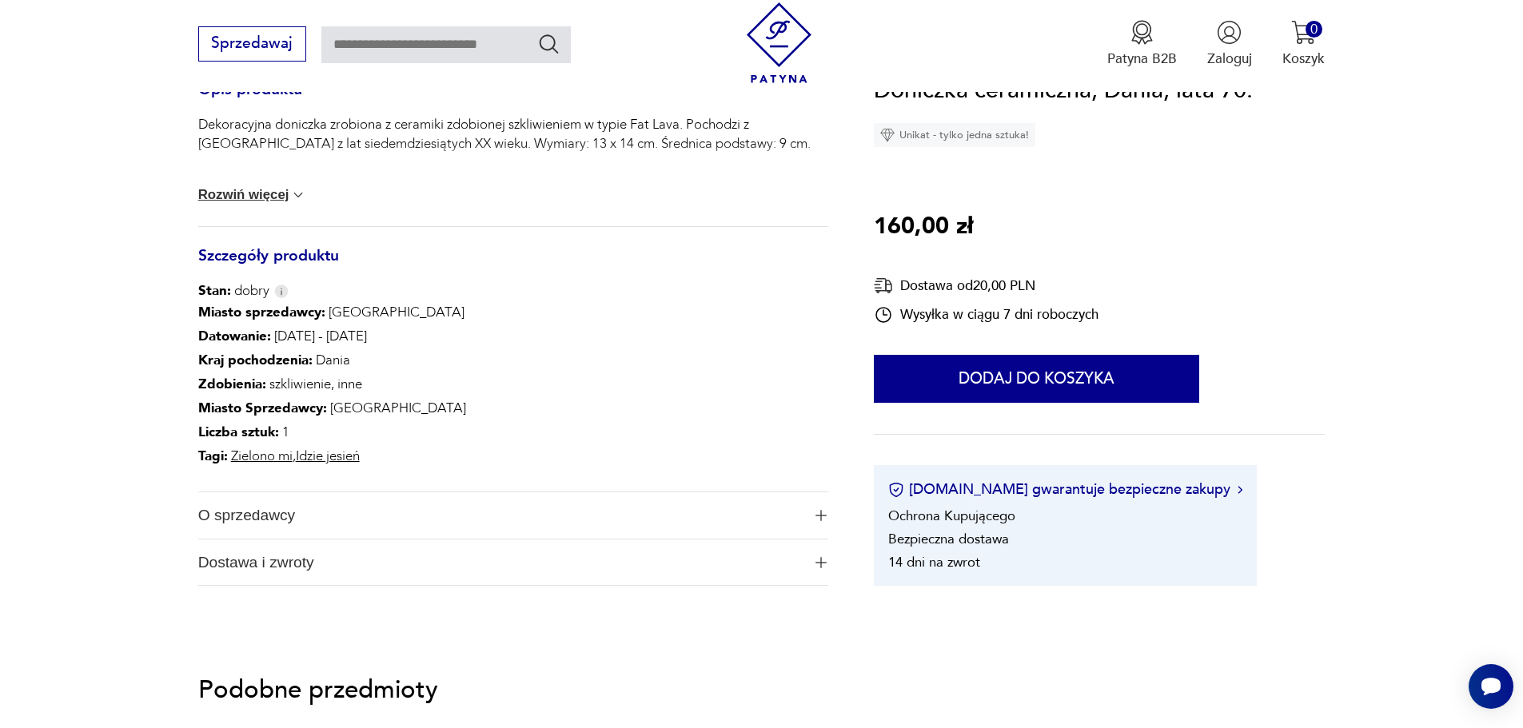
click at [263, 183] on div "Dekoracyjna doniczka zrobiona z ceramiki zdobionej szkliwieniem w typie Fat Lav…" at bounding box center [513, 170] width 630 height 111
click at [262, 190] on button "Rozwiń więcej" at bounding box center [252, 195] width 109 height 16
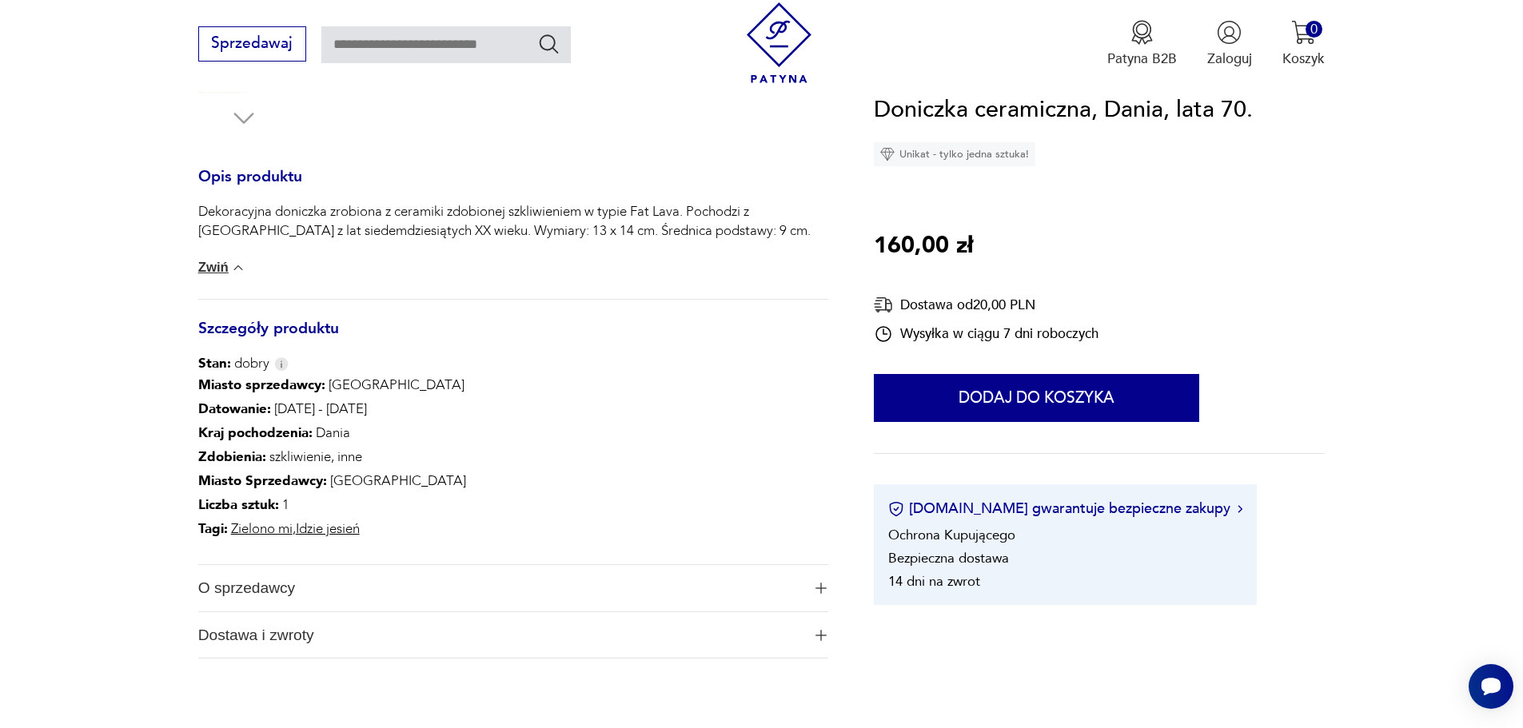
scroll to position [560, 0]
